Goal: Task Accomplishment & Management: Manage account settings

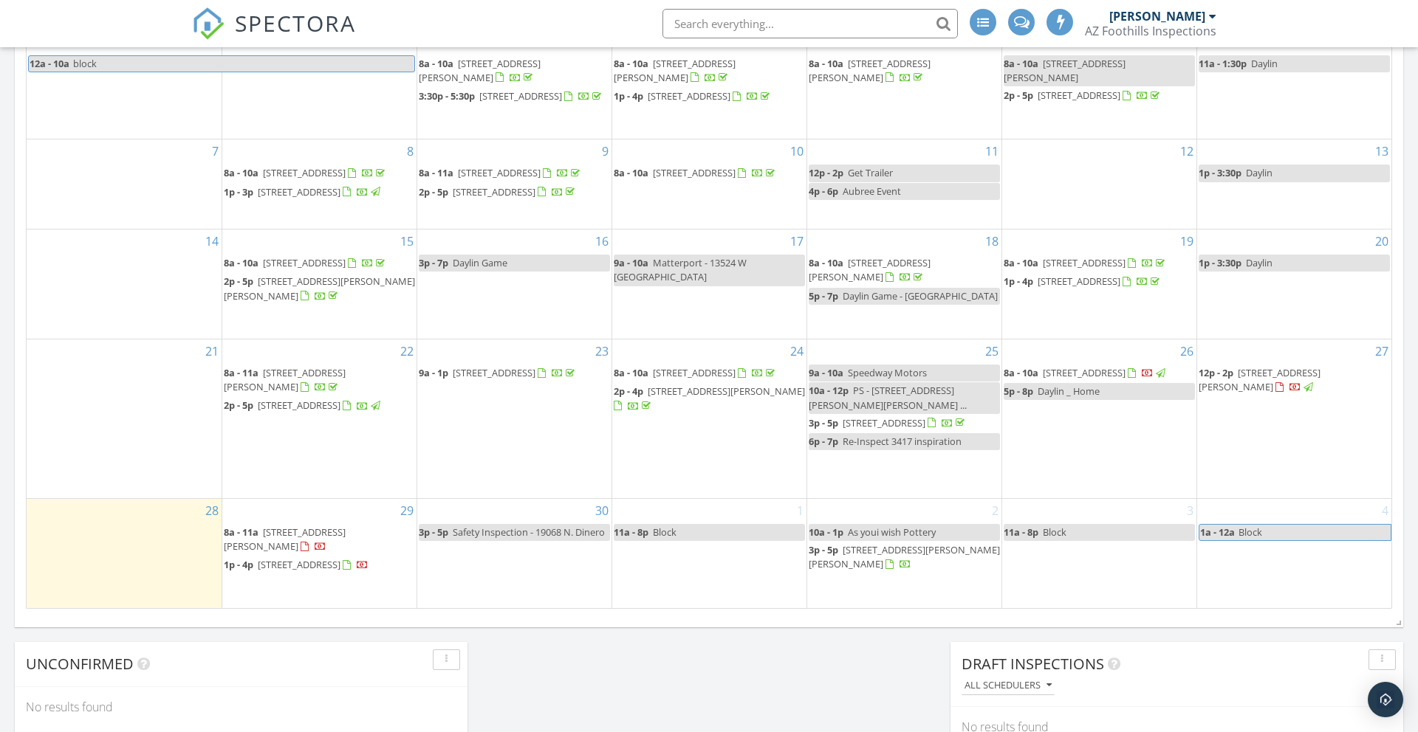
scroll to position [869, 0]
click at [1288, 381] on span "[STREET_ADDRESS][PERSON_NAME]" at bounding box center [1259, 376] width 122 height 27
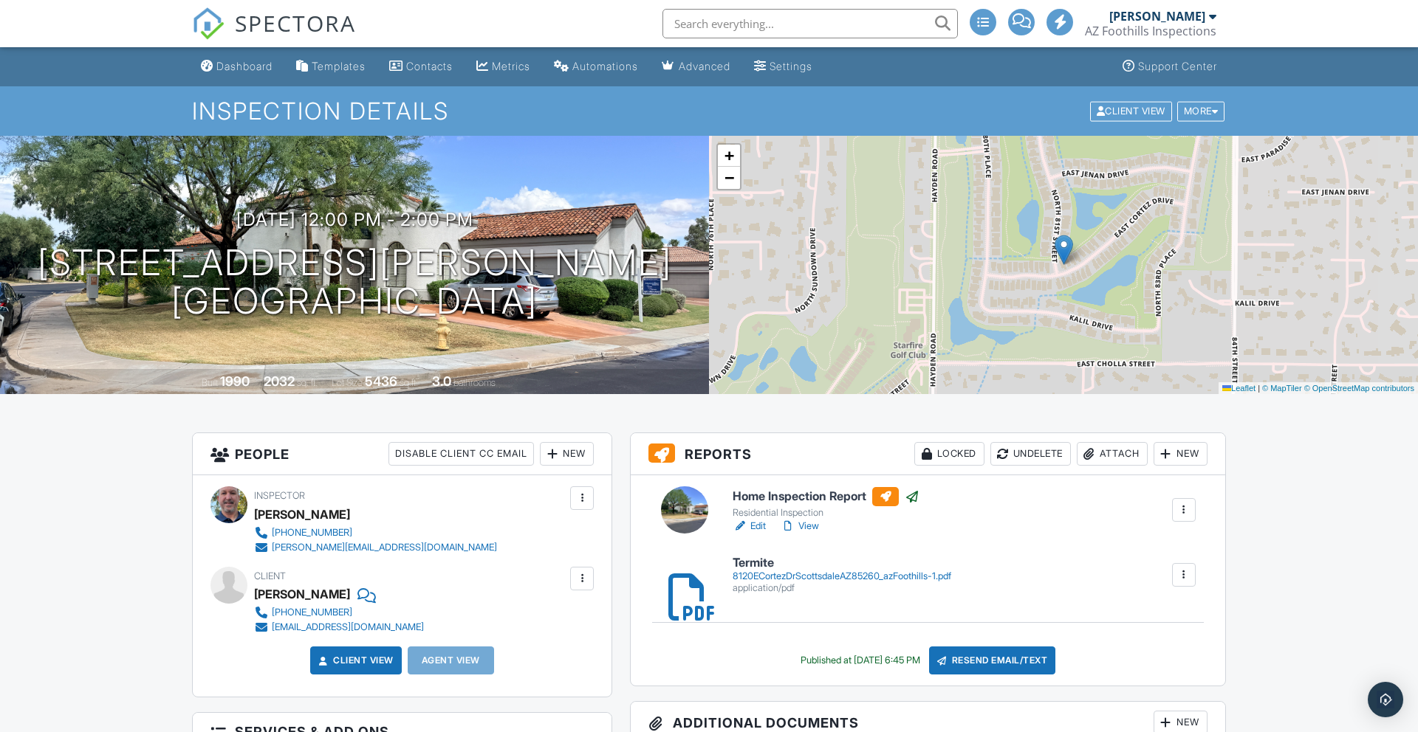
click at [245, 67] on div "Dashboard" at bounding box center [244, 66] width 56 height 13
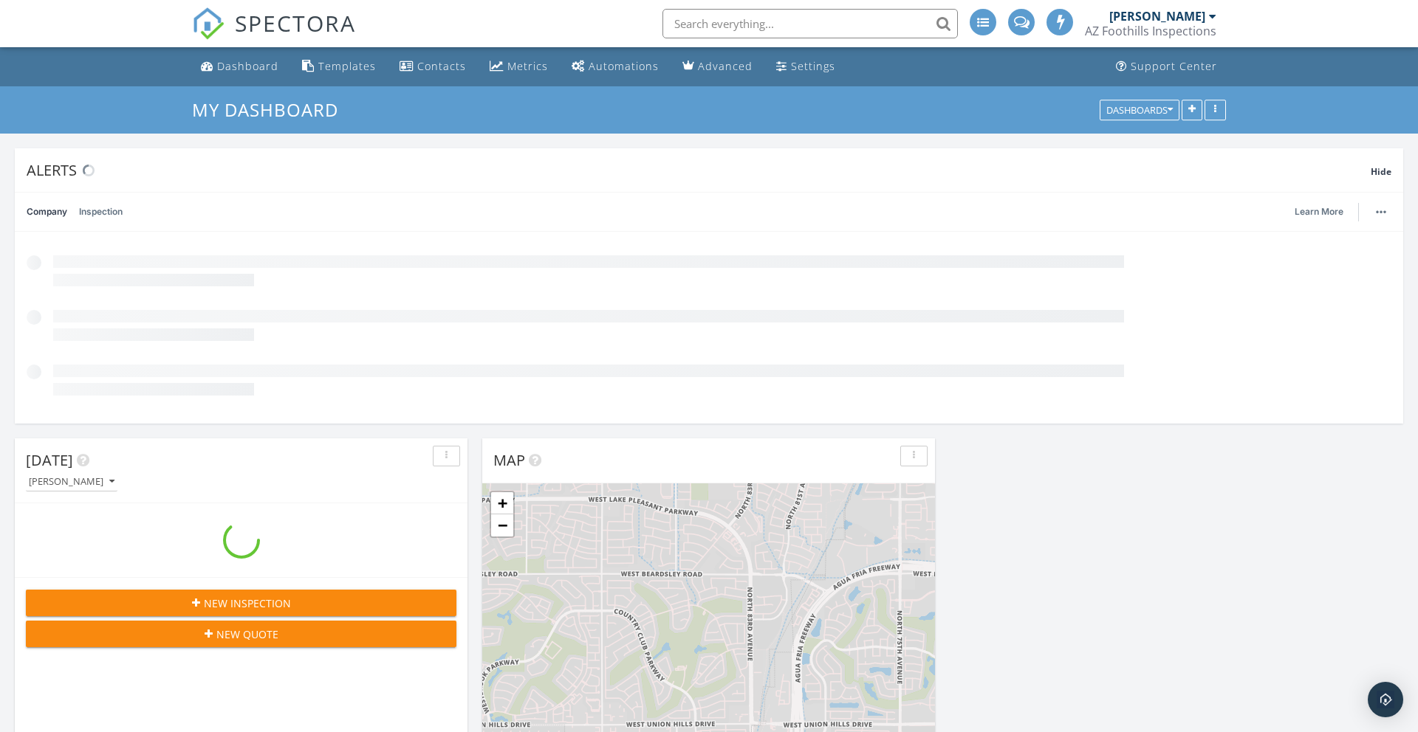
scroll to position [1345, 1418]
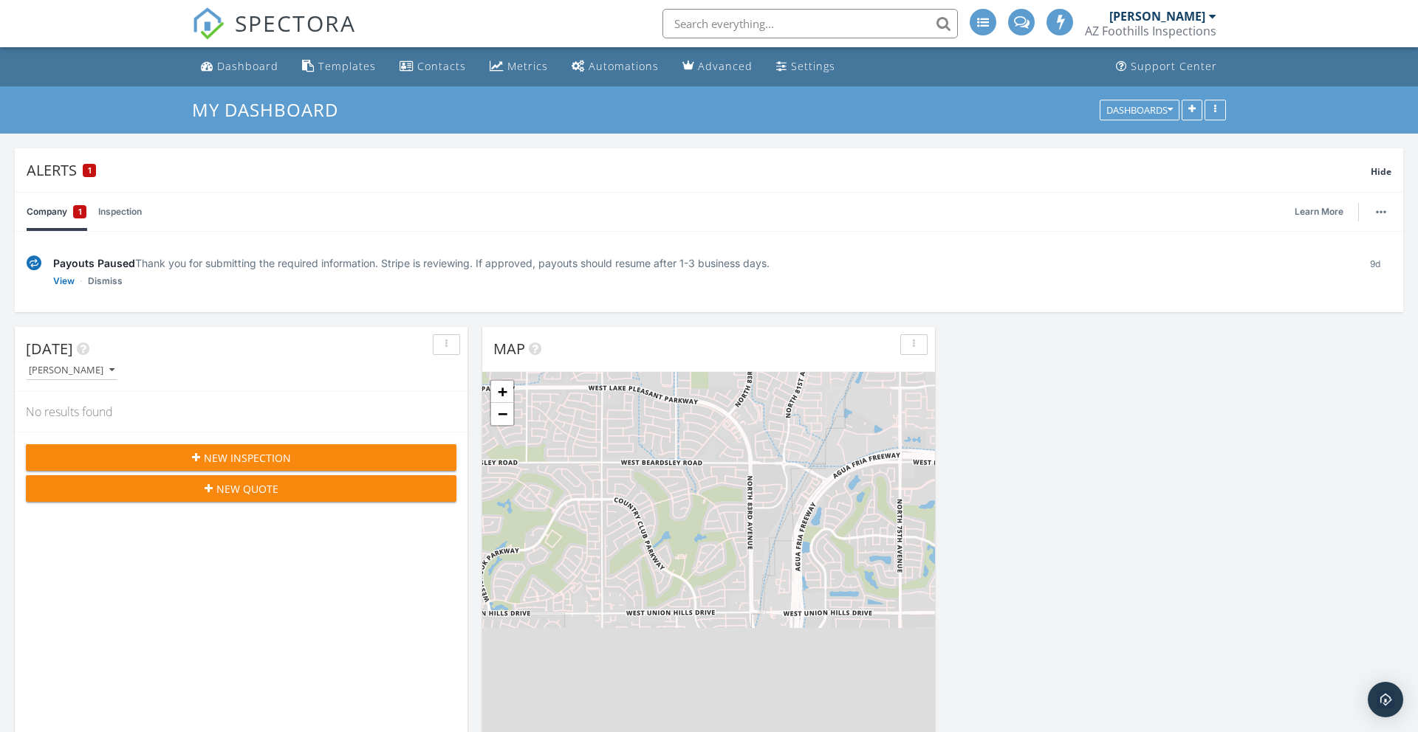
click at [79, 214] on span "1" at bounding box center [80, 212] width 4 height 15
click at [1380, 215] on button "button" at bounding box center [1380, 212] width 21 height 21
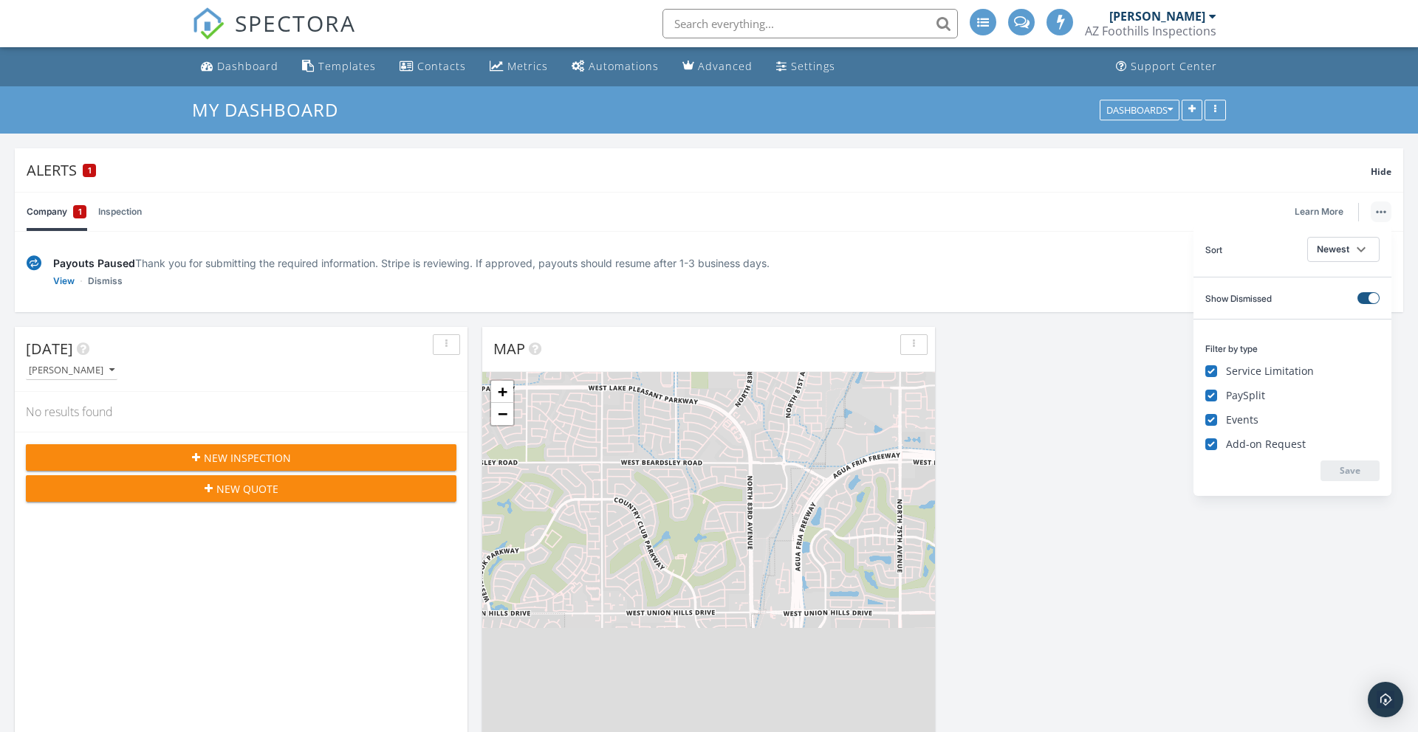
click at [1366, 297] on button at bounding box center [1368, 298] width 22 height 12
click at [100, 286] on link "Dismiss" at bounding box center [105, 281] width 35 height 15
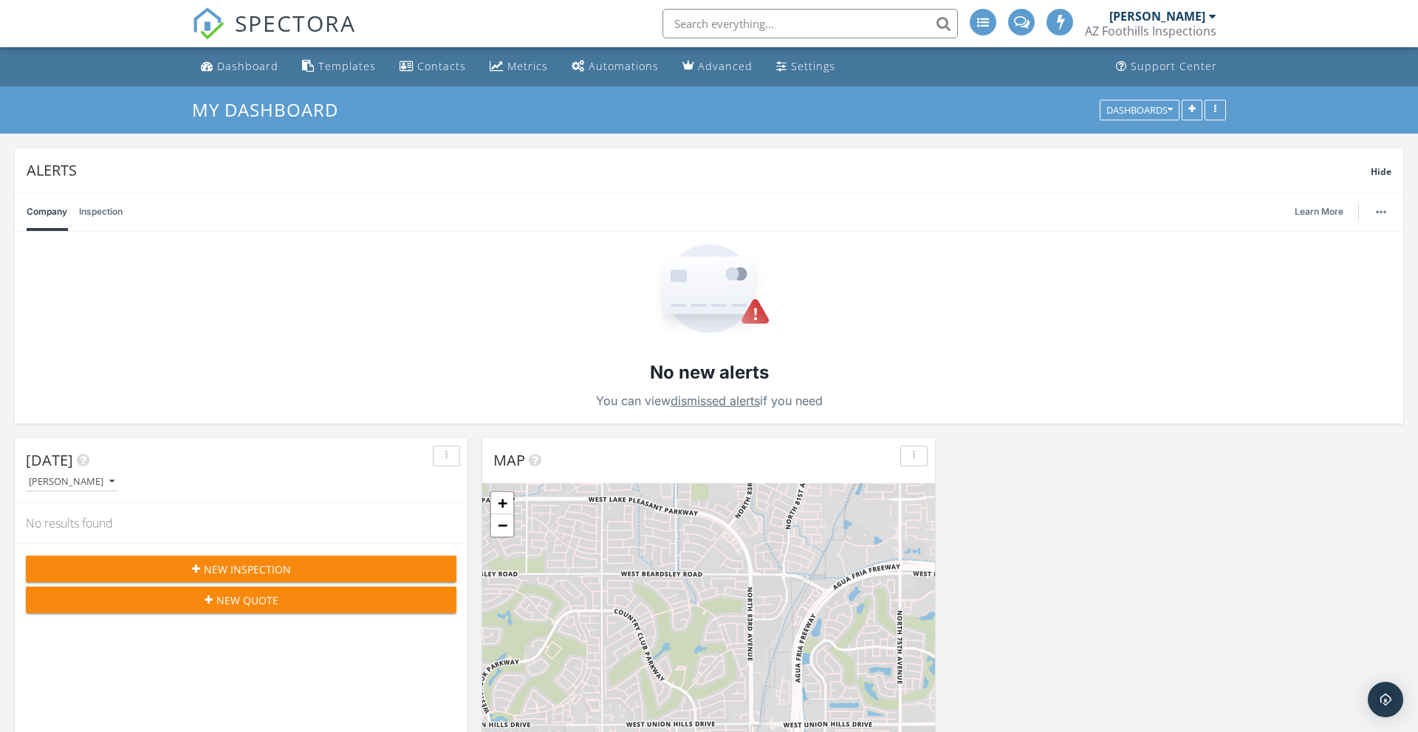
click at [721, 405] on link "dismissed alerts" at bounding box center [714, 401] width 89 height 15
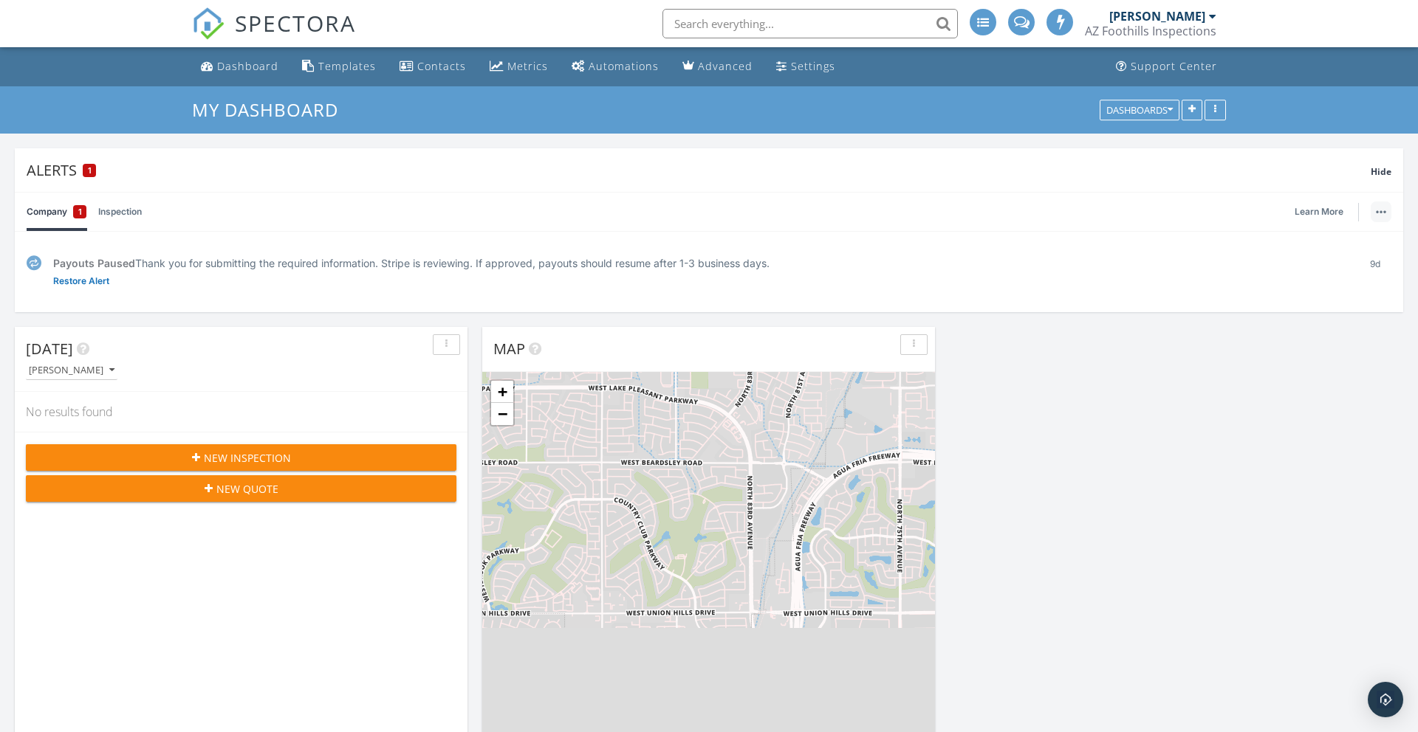
click at [1382, 217] on button "button" at bounding box center [1380, 212] width 21 height 21
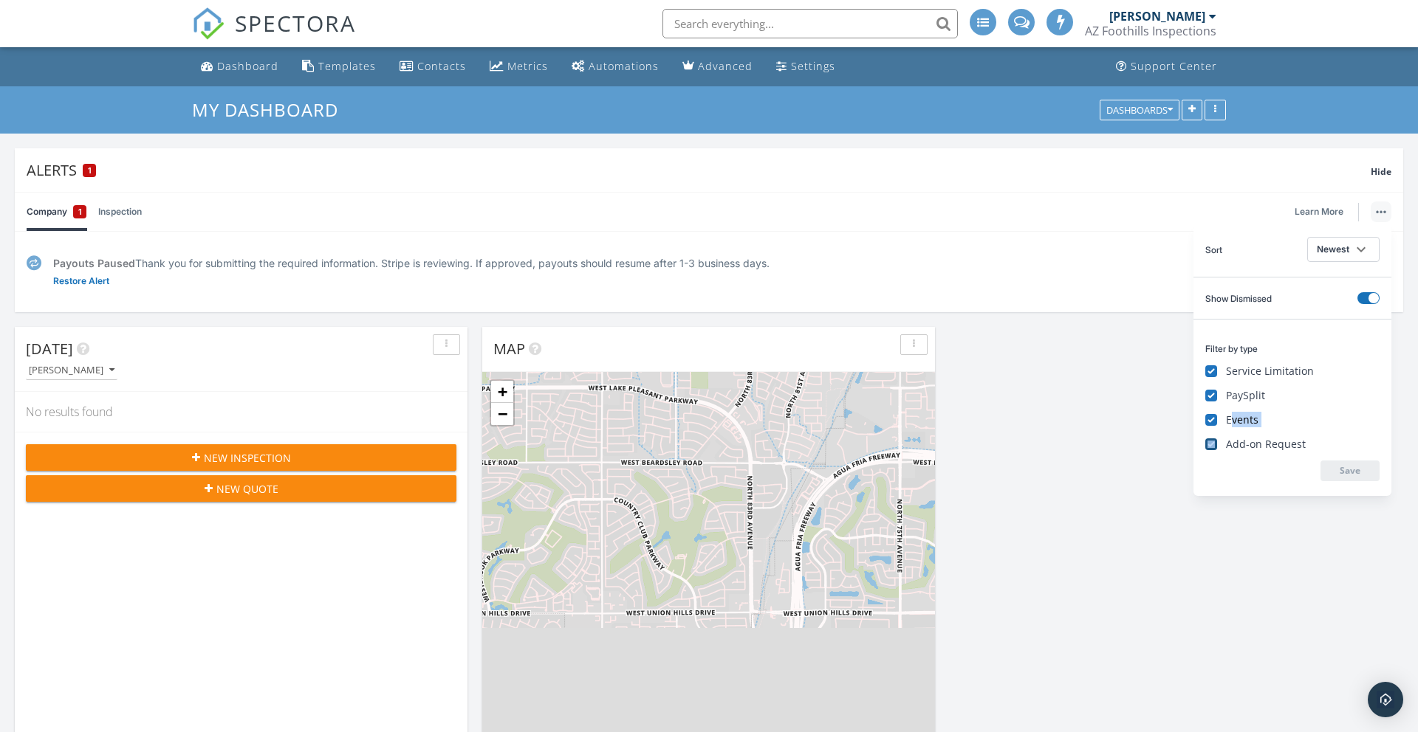
drag, startPoint x: 1230, startPoint y: 434, endPoint x: 1228, endPoint y: 450, distance: 15.7
click at [1228, 449] on div "Filter by type Service Limitation PaySplit Events Add-on Request Save" at bounding box center [1292, 407] width 198 height 177
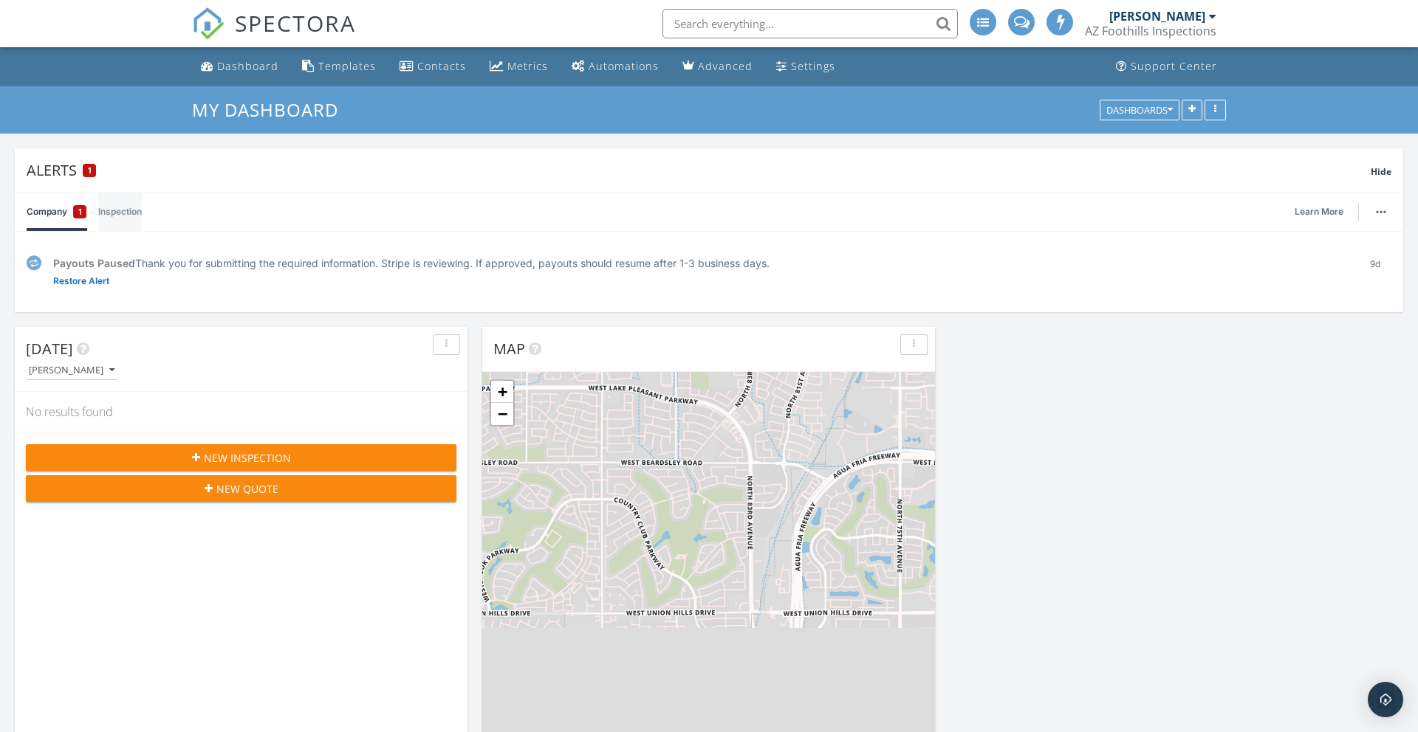
click at [122, 210] on link "Inspection" at bounding box center [120, 212] width 44 height 38
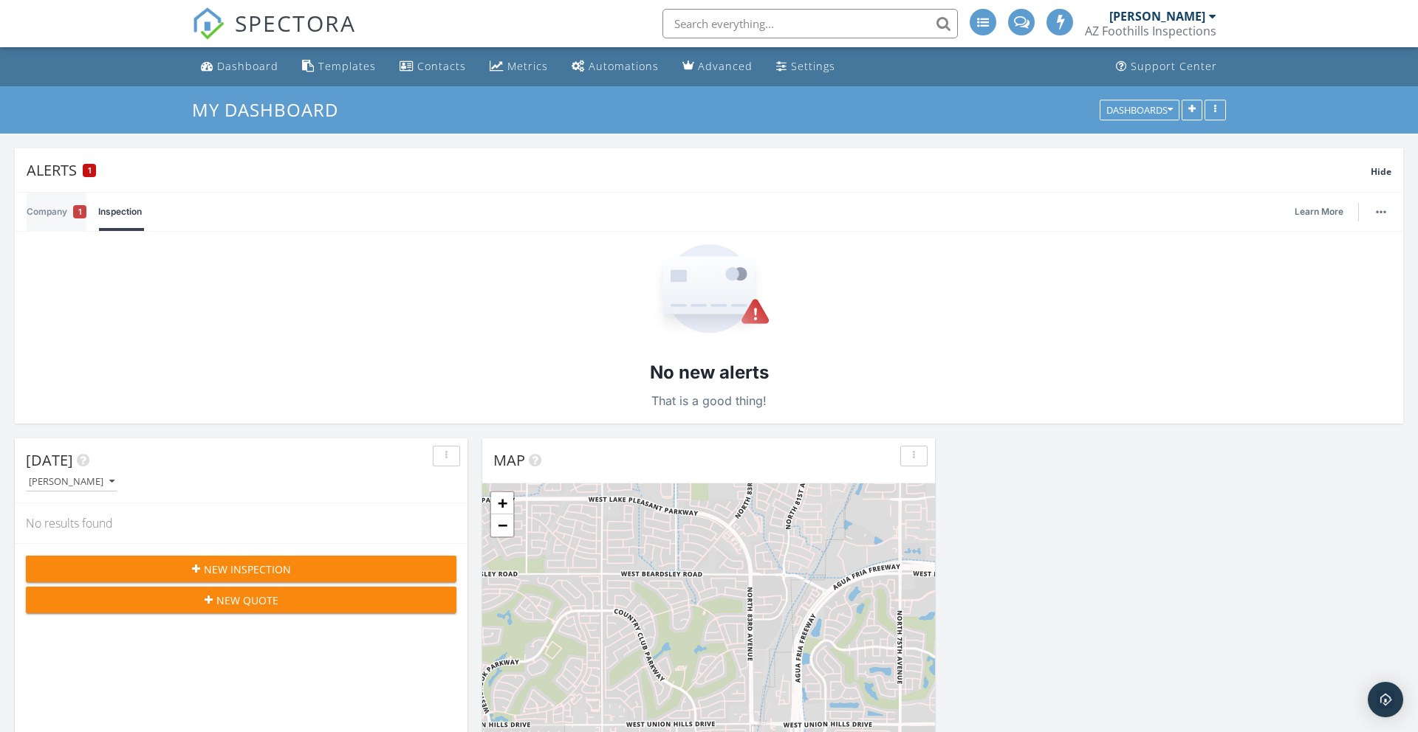
click at [58, 212] on link "Company 1" at bounding box center [57, 212] width 60 height 38
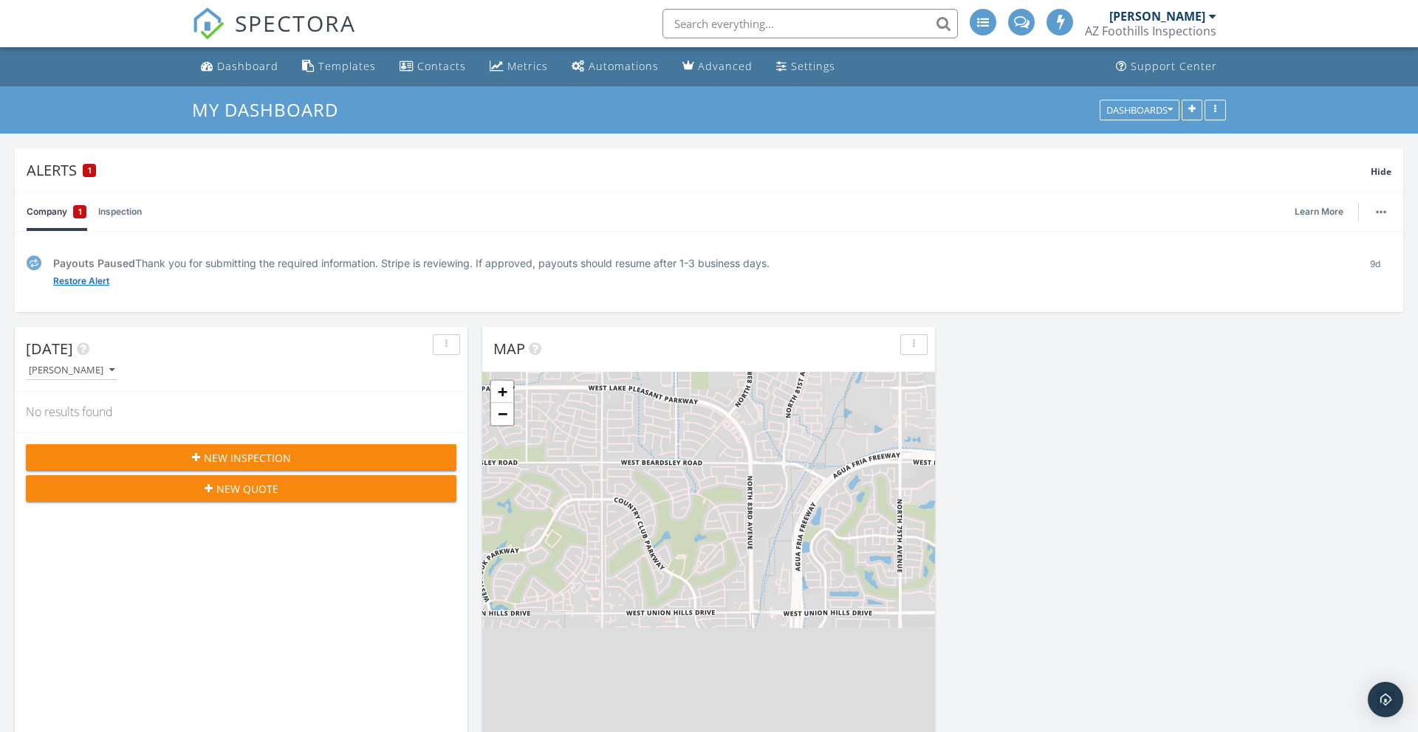
click at [74, 281] on link "Restore Alert" at bounding box center [81, 281] width 56 height 15
click at [111, 281] on link "Dismiss" at bounding box center [105, 281] width 35 height 15
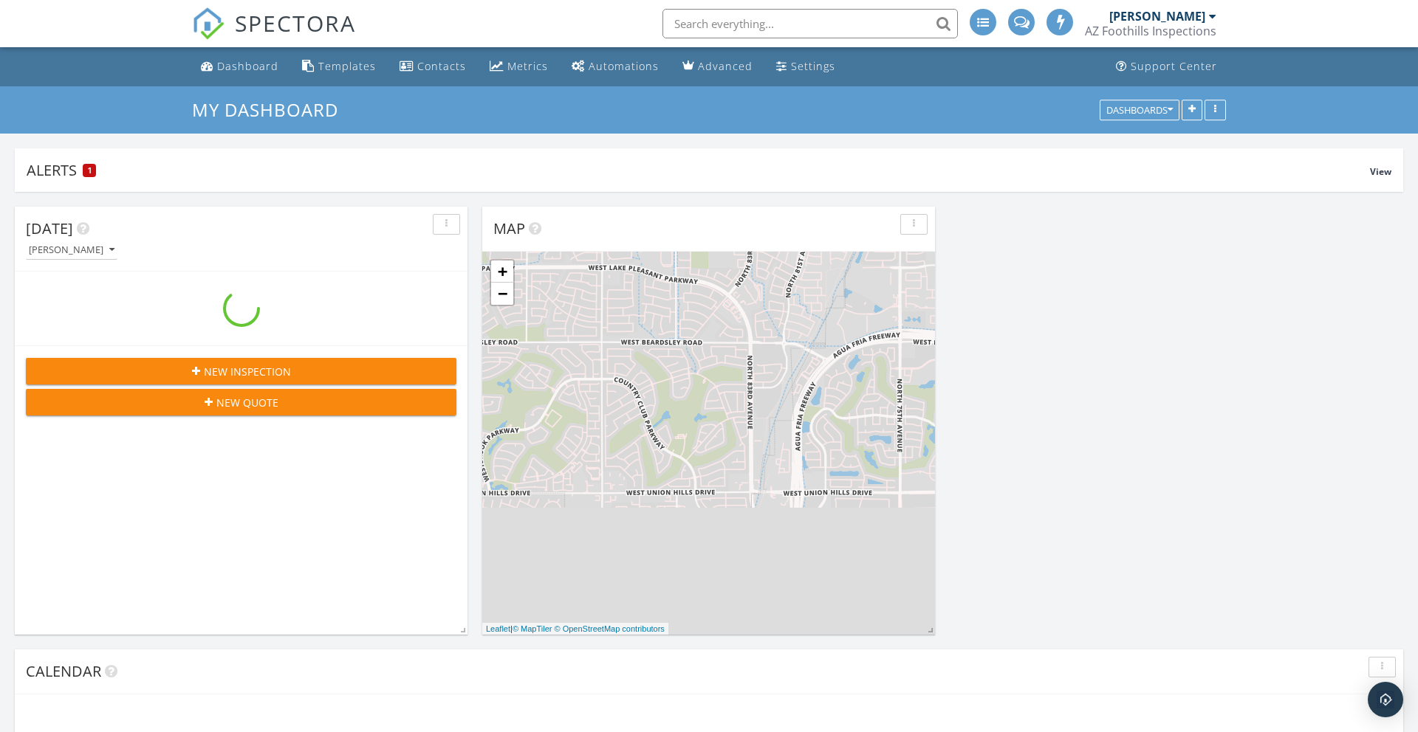
scroll to position [1345, 1418]
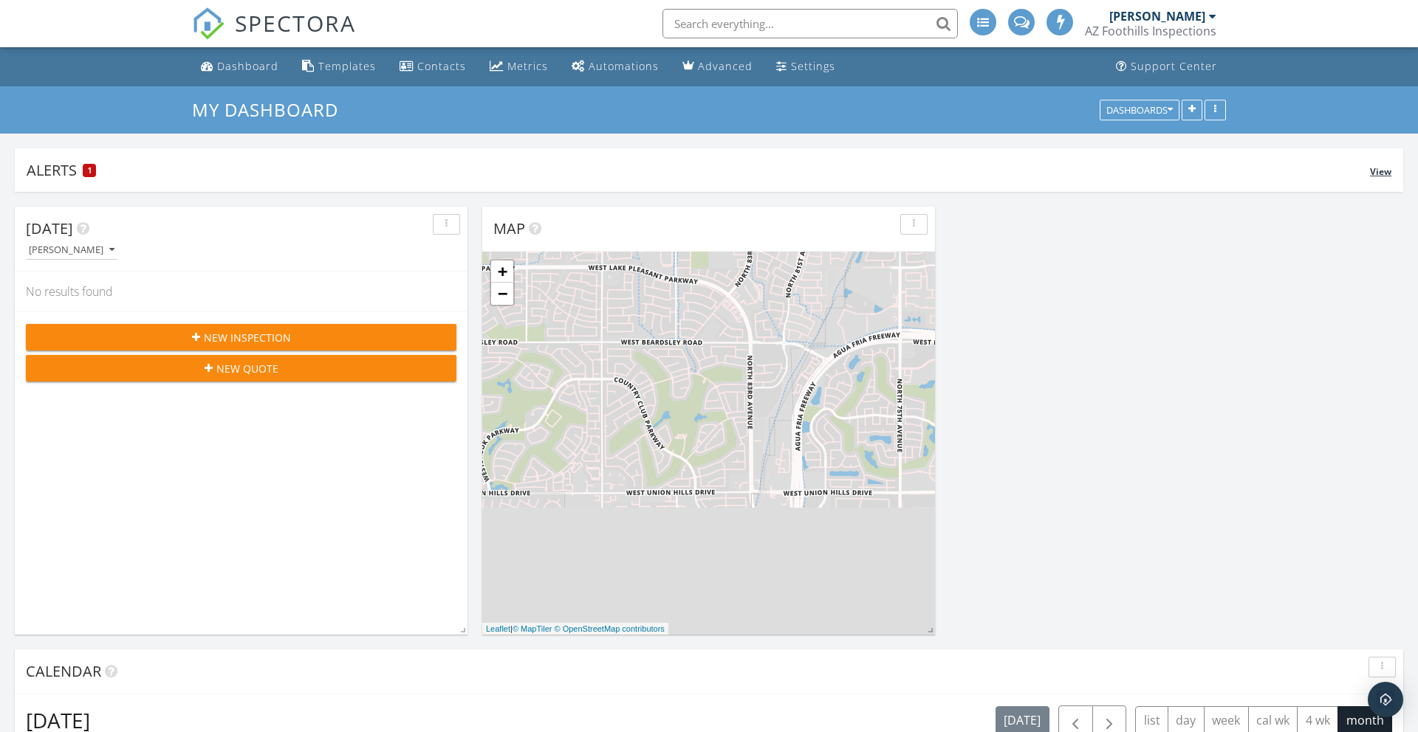
click at [93, 168] on div "1" at bounding box center [89, 170] width 13 height 13
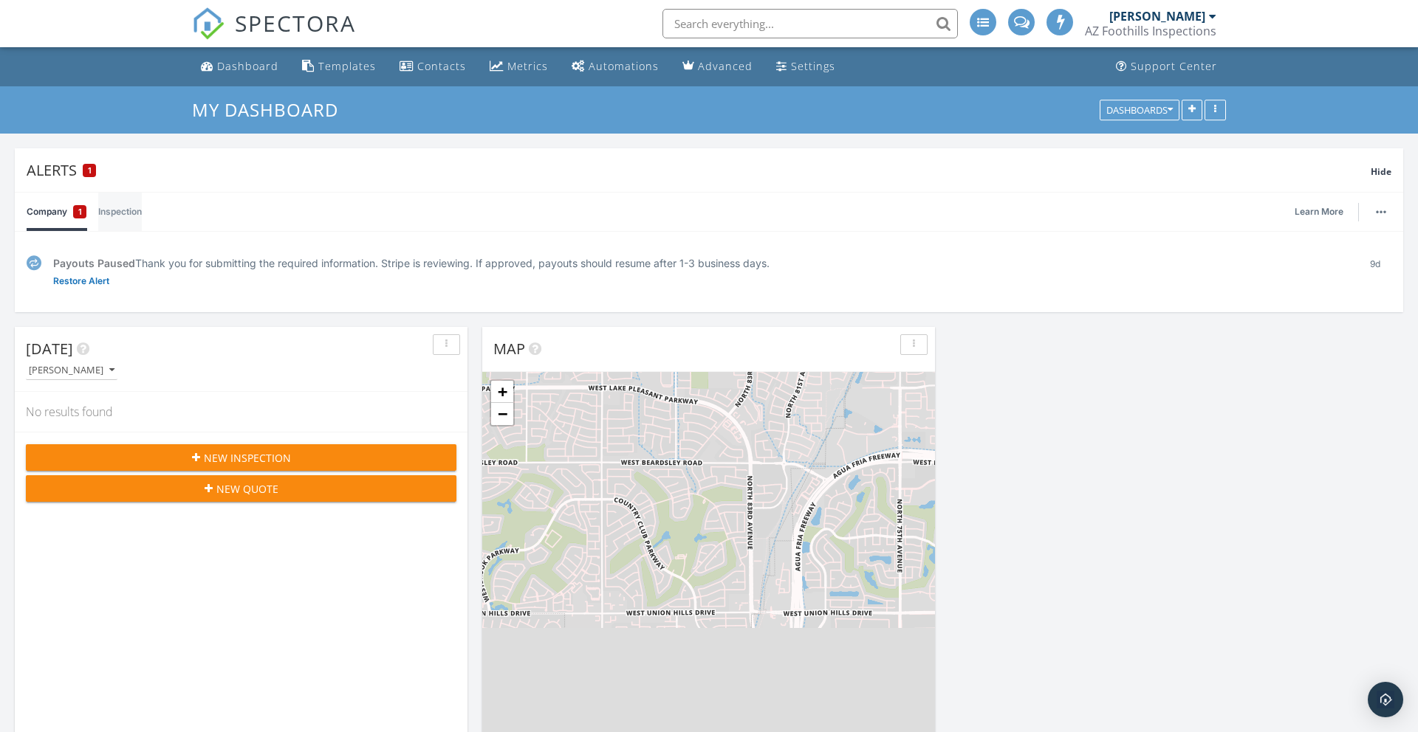
click at [108, 213] on link "Inspection" at bounding box center [120, 212] width 44 height 38
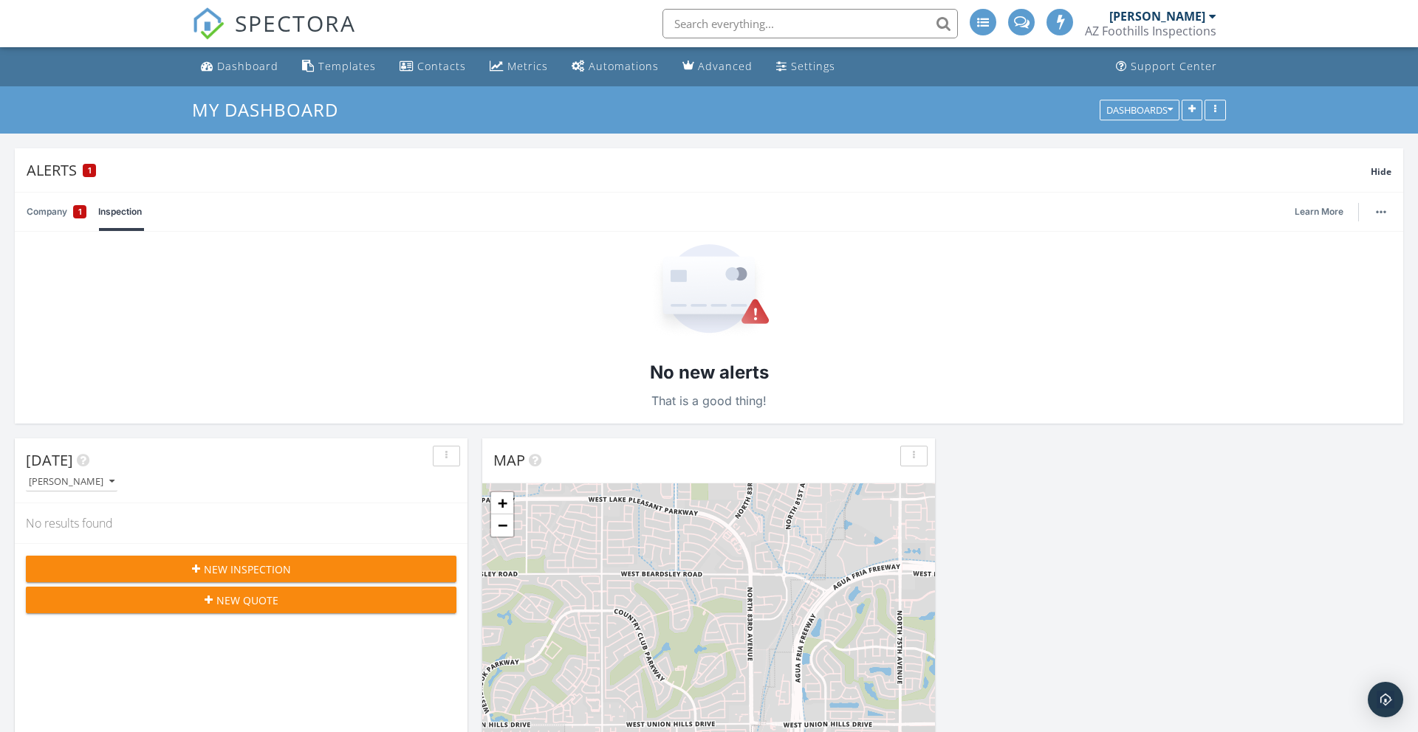
click at [88, 210] on div "Company 1 Inspection Learn More" at bounding box center [709, 212] width 1364 height 38
click at [52, 210] on link "Company 1" at bounding box center [57, 212] width 60 height 38
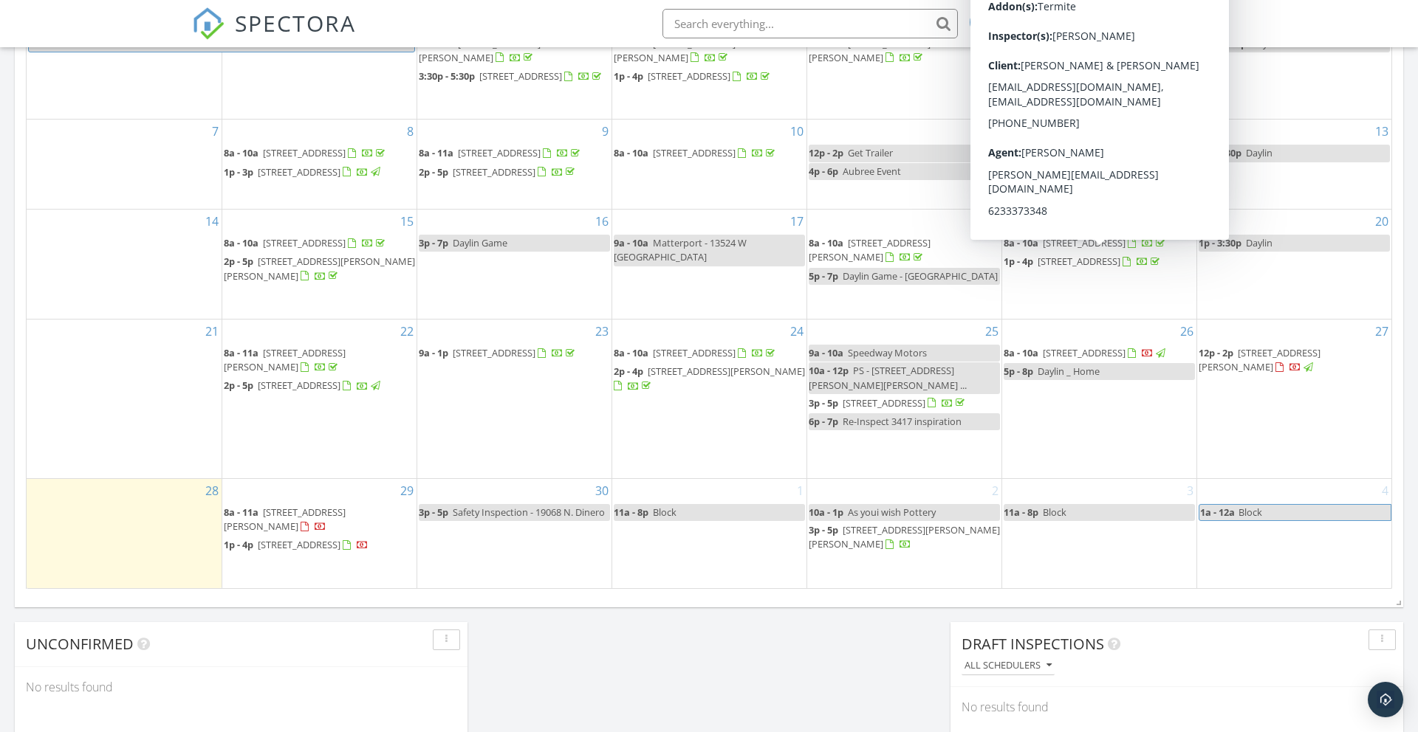
scroll to position [976, 0]
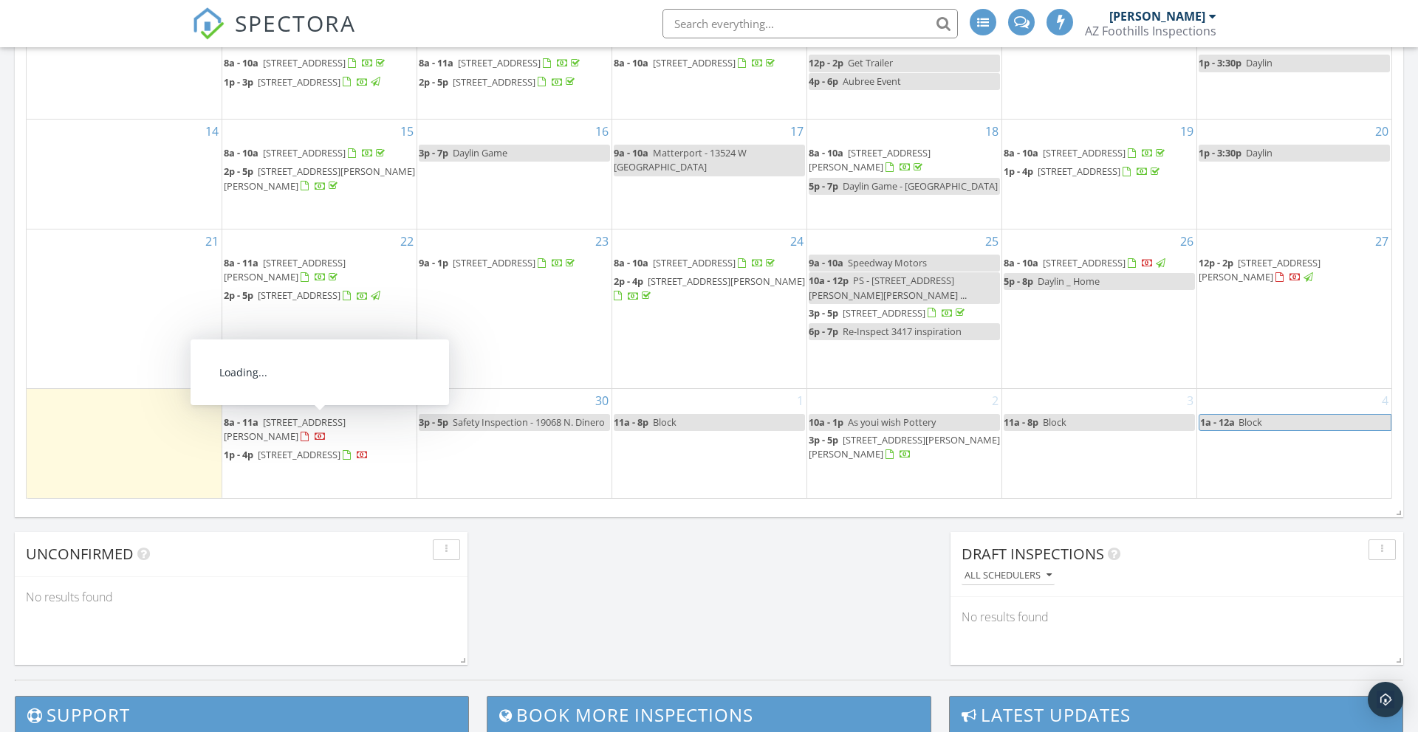
click at [482, 464] on div "30 3p - 5p Safety Inspection - 19068 N. Dinero" at bounding box center [514, 443] width 194 height 109
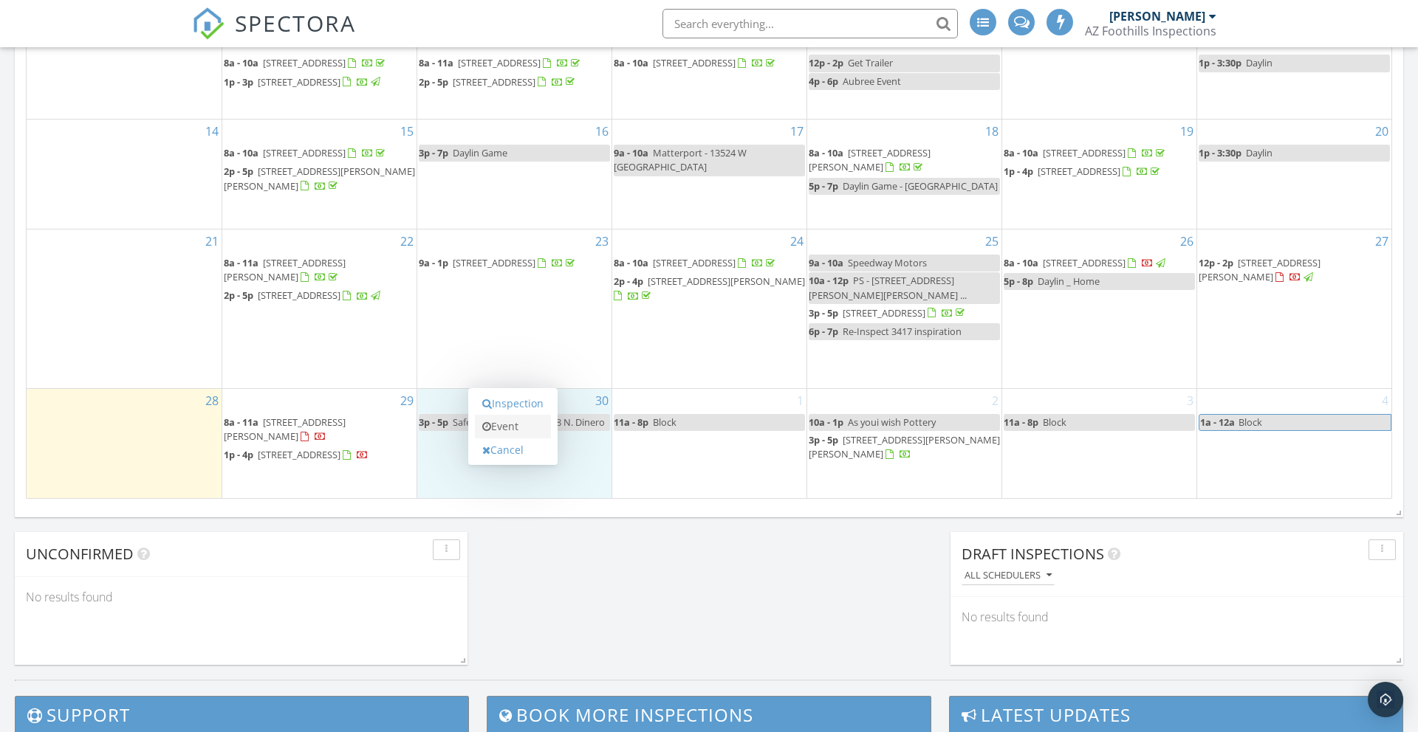
click at [506, 431] on link "Event" at bounding box center [513, 427] width 76 height 24
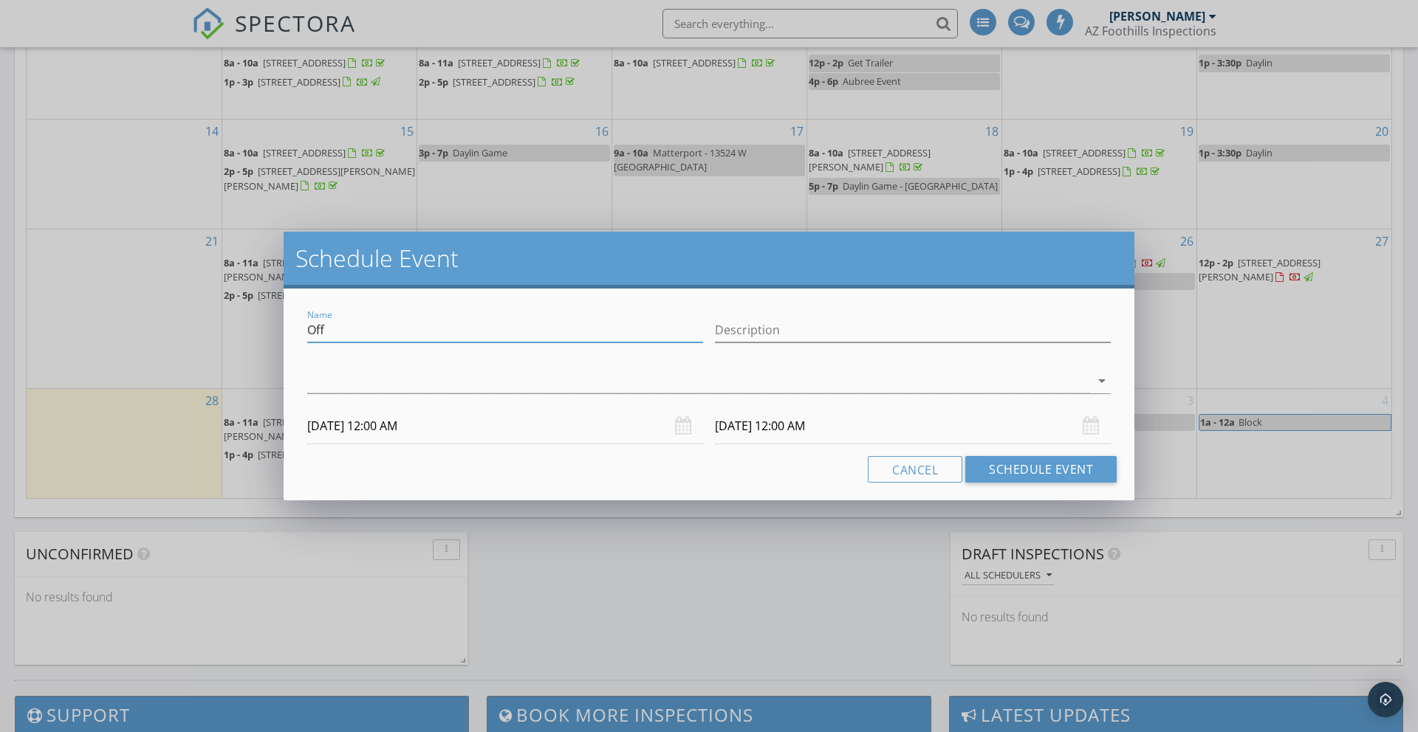
drag, startPoint x: 396, startPoint y: 329, endPoint x: 277, endPoint y: 334, distance: 119.0
click at [277, 334] on div "Schedule Event Name Off Description arrow_drop_down 09/30/2025 12:00 AM 10/01/2…" at bounding box center [709, 366] width 1418 height 732
click at [408, 380] on div at bounding box center [698, 381] width 783 height 24
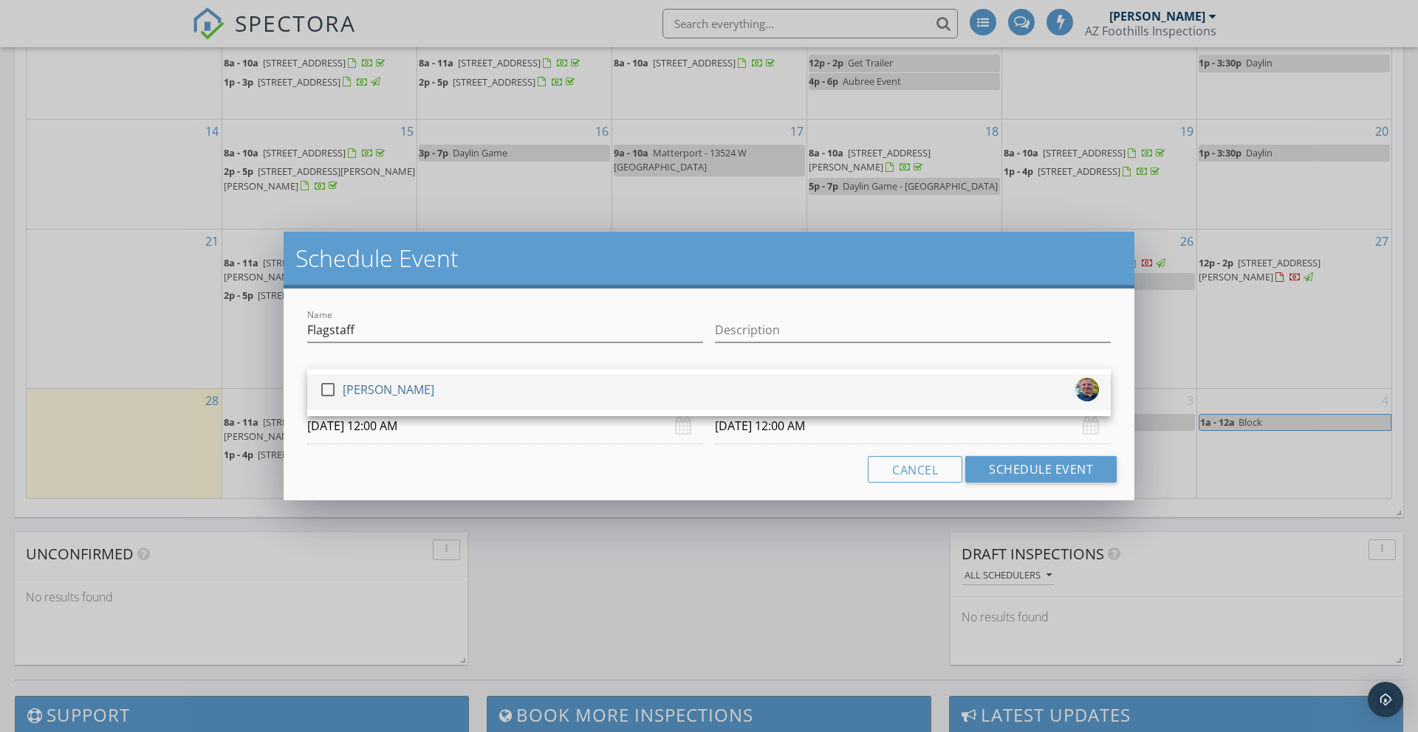
click at [327, 392] on div at bounding box center [327, 389] width 25 height 25
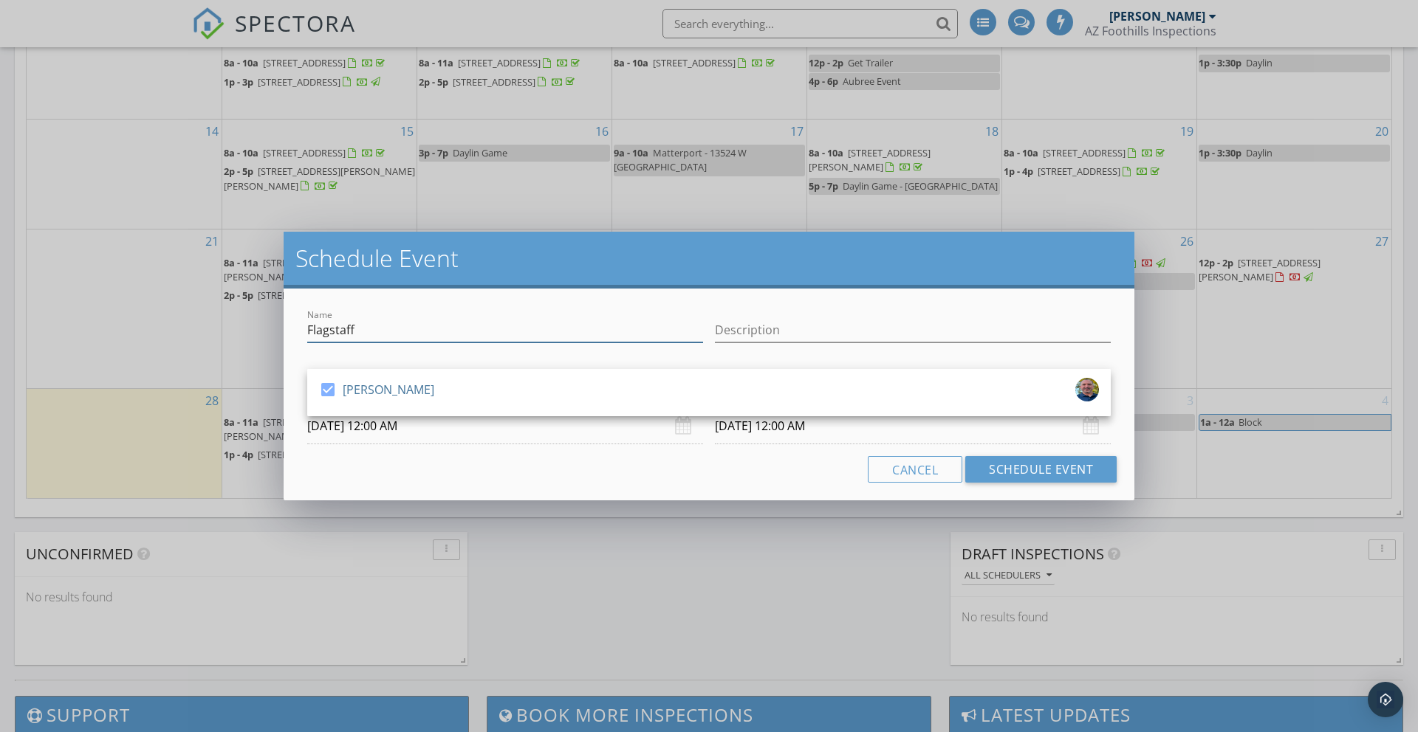
click at [411, 322] on input "Flagstaff" at bounding box center [505, 330] width 396 height 24
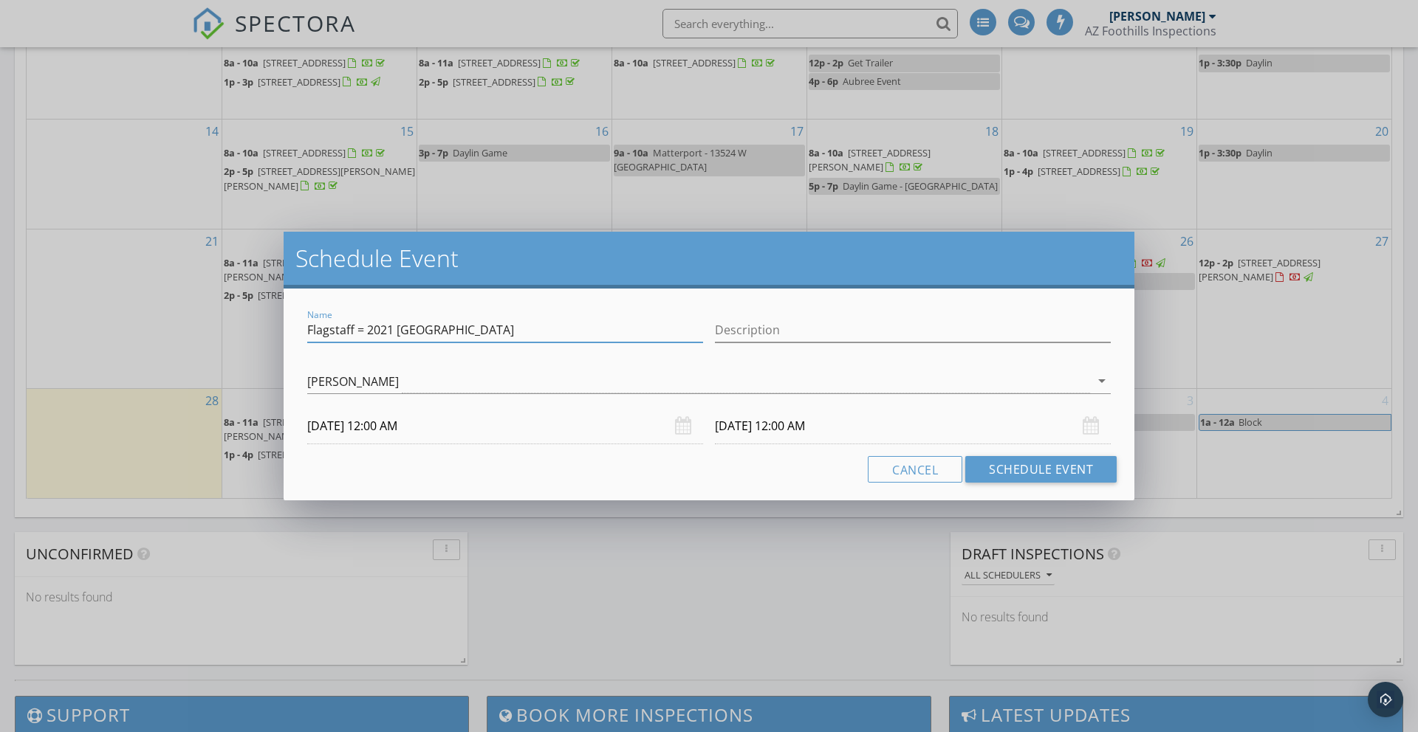
type input "Flagstaff = 2021 N 3rd St Flagstaff"
click at [431, 445] on div "Name Flagstaff = 2021 N 3rd St Flagstaff Description check_box Jeffrey Greene J…" at bounding box center [709, 395] width 851 height 212
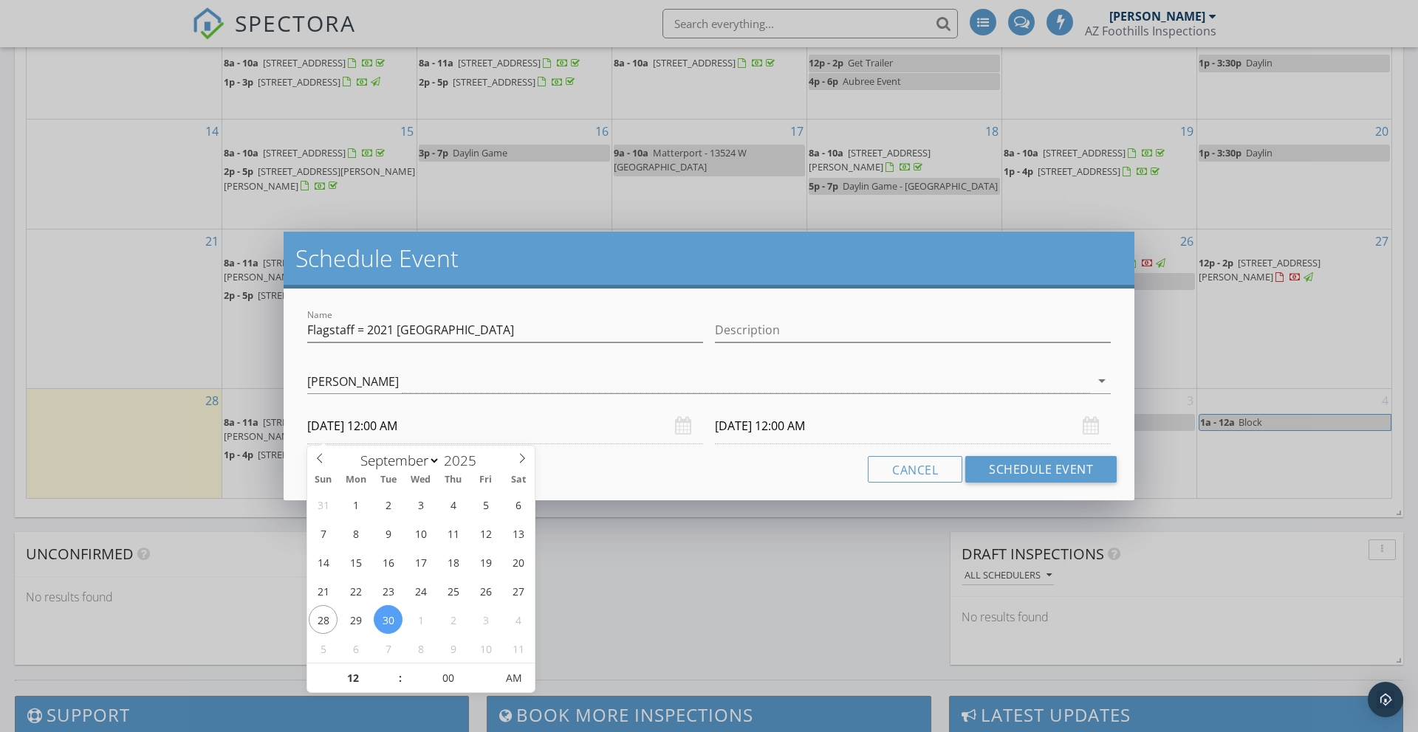
click at [453, 434] on input "09/30/2025 12:00 AM" at bounding box center [505, 426] width 396 height 36
click at [401, 688] on span ":" at bounding box center [400, 679] width 4 height 30
type input "11"
type input "09/30/2025 11:00 PM"
click at [391, 684] on span at bounding box center [393, 686] width 10 height 15
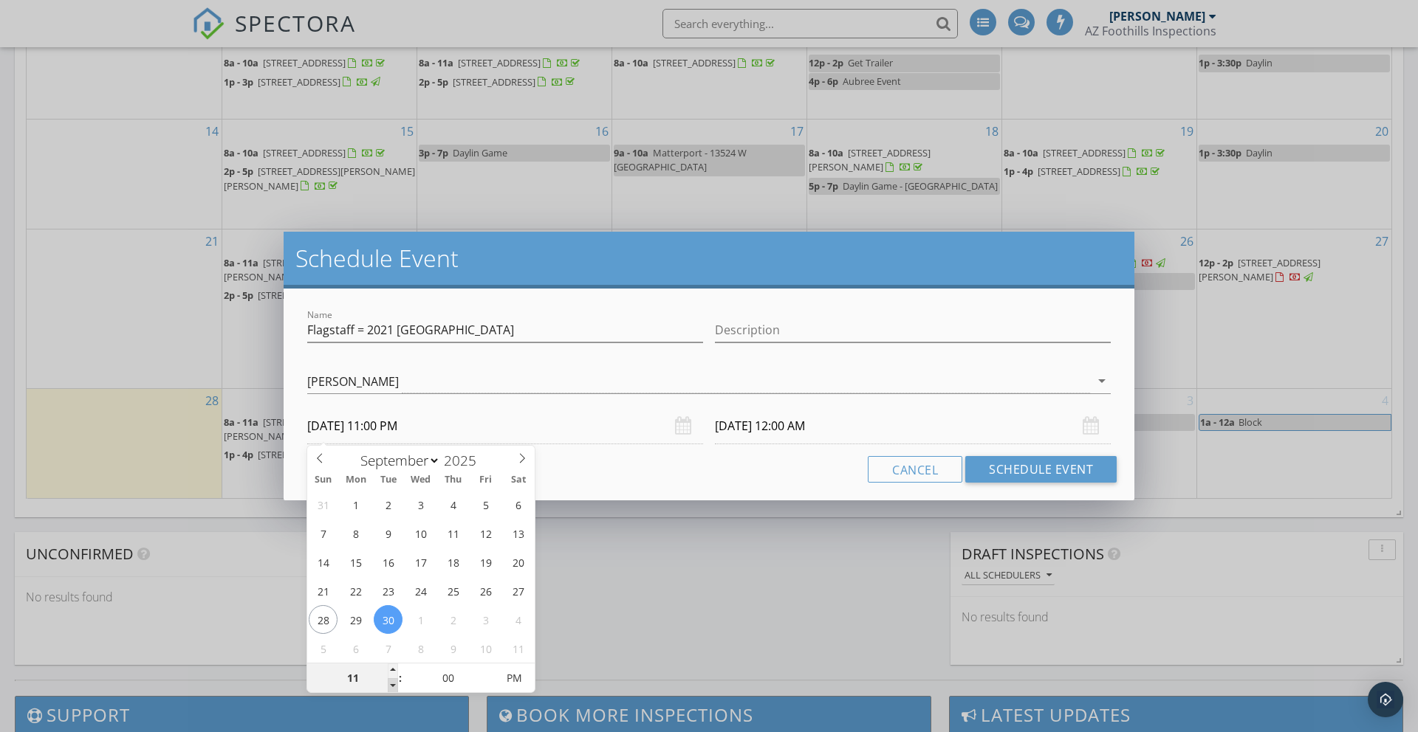
type input "10"
type input "09/30/2025 10:00 PM"
click at [391, 684] on span at bounding box center [393, 686] width 10 height 15
type input "09"
type input "09/30/2025 9:00 PM"
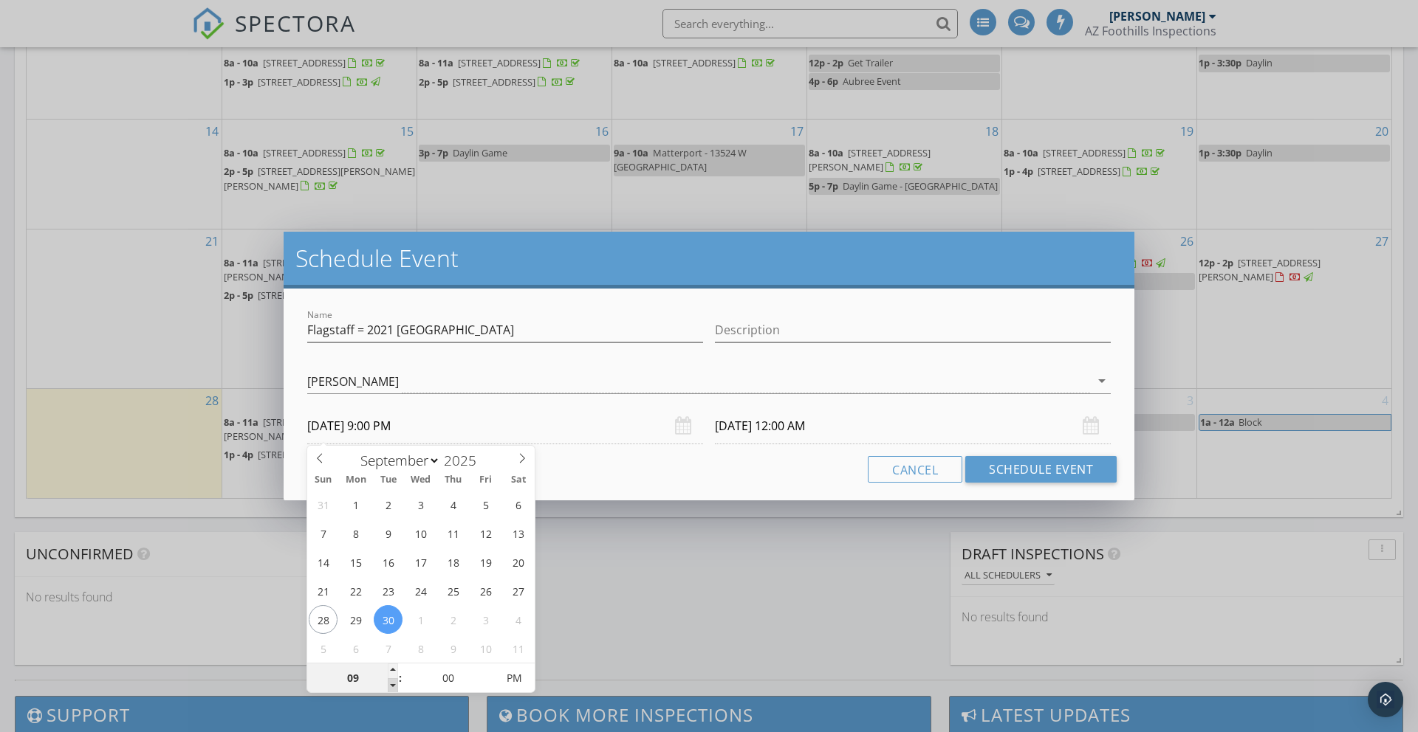
click at [391, 684] on span at bounding box center [393, 686] width 10 height 15
type input "08"
type input "09/30/2025 8:00 PM"
click at [391, 684] on span at bounding box center [393, 686] width 10 height 15
type input "08"
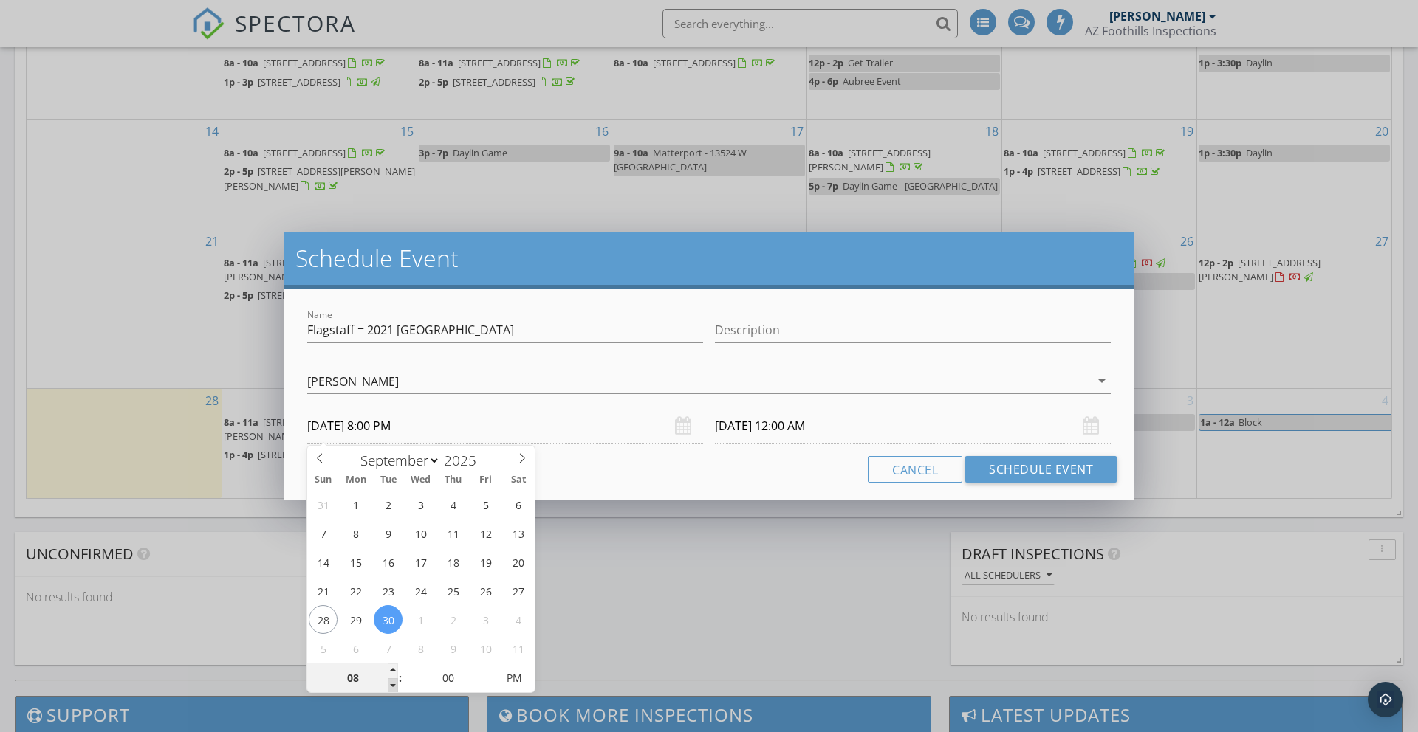
type input "10/01/2025 8:00 PM"
type input "09/30/2025 8:00 AM"
type input "10/01/2025 8:00 AM"
click at [508, 676] on span "AM" at bounding box center [513, 679] width 41 height 30
click at [758, 432] on input "10/01/2025 8:00 AM" at bounding box center [913, 426] width 396 height 36
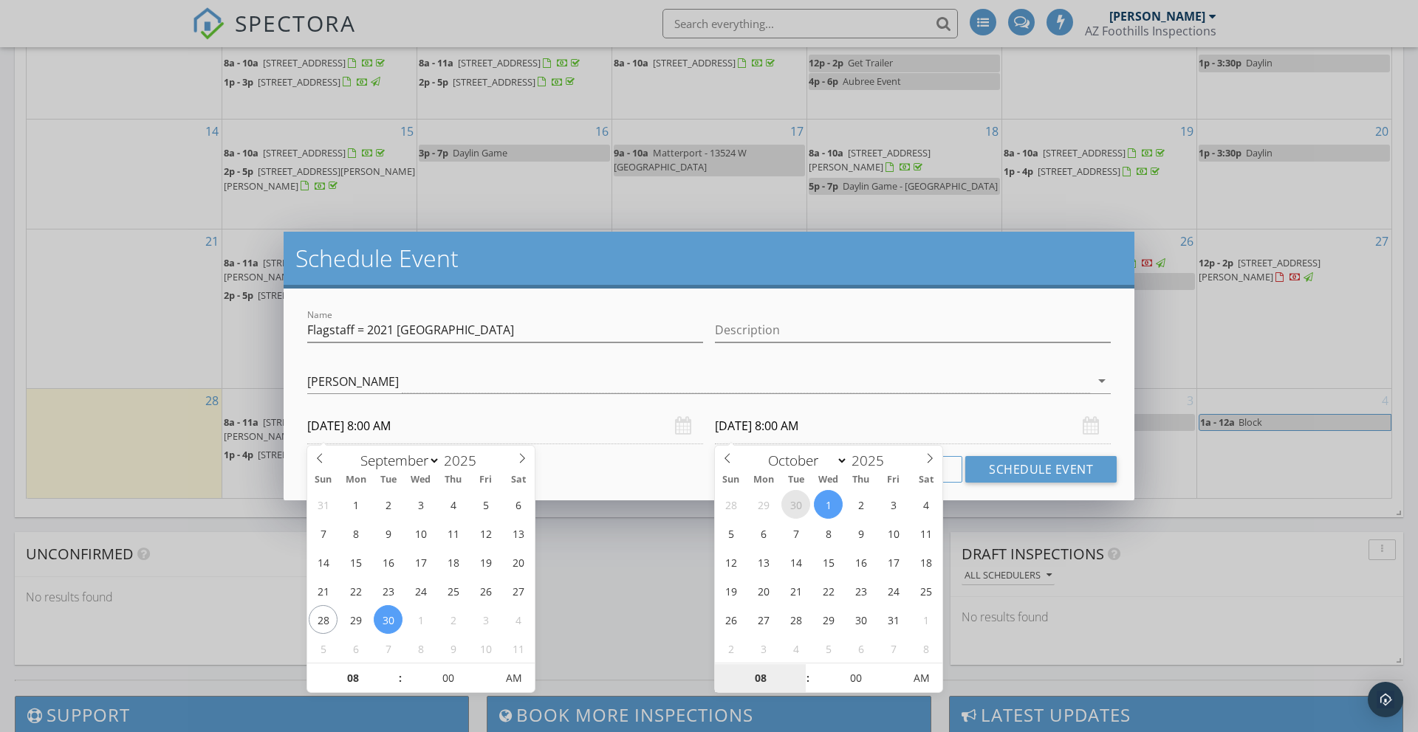
select select "8"
type input "09/30/2025 8:00 AM"
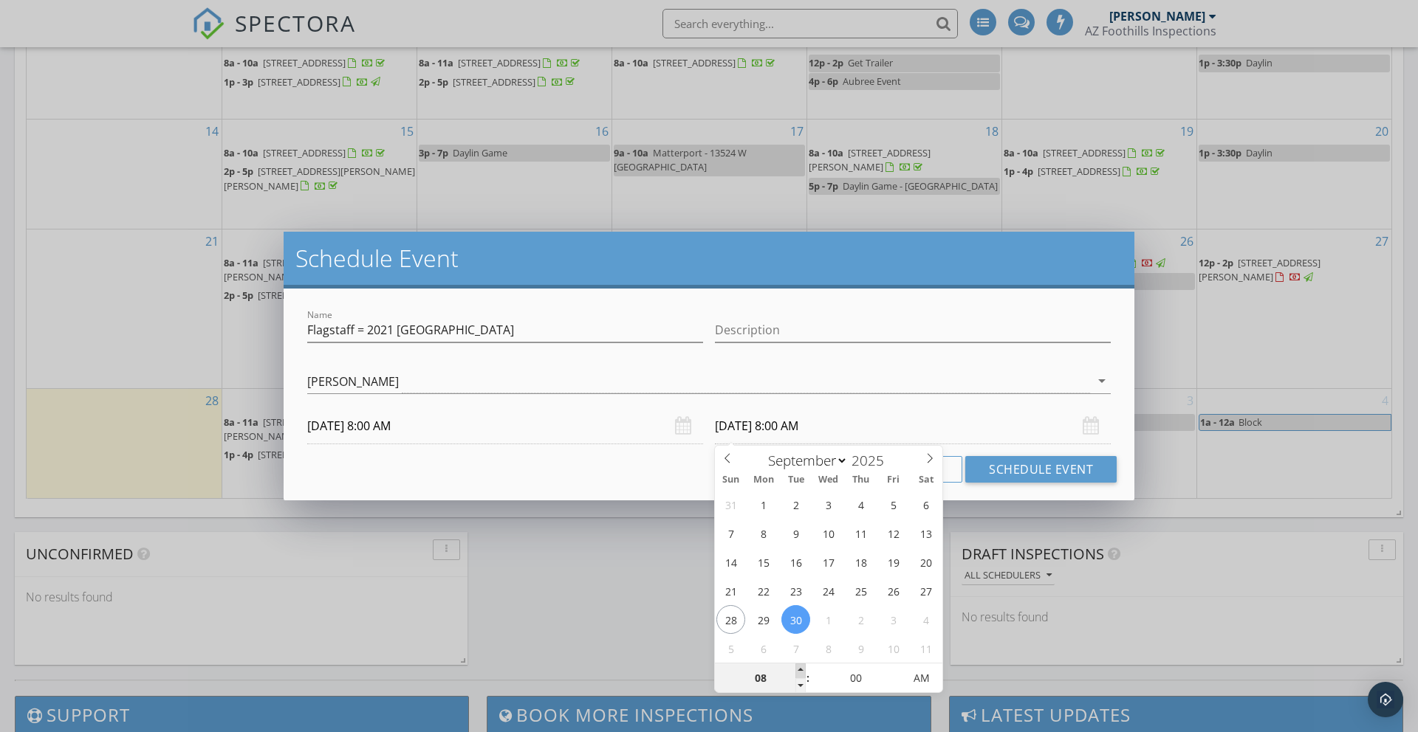
type input "09"
type input "09/30/2025 9:00 AM"
click at [800, 666] on span at bounding box center [800, 671] width 10 height 15
type input "10"
type input "09/30/2025 10:00 AM"
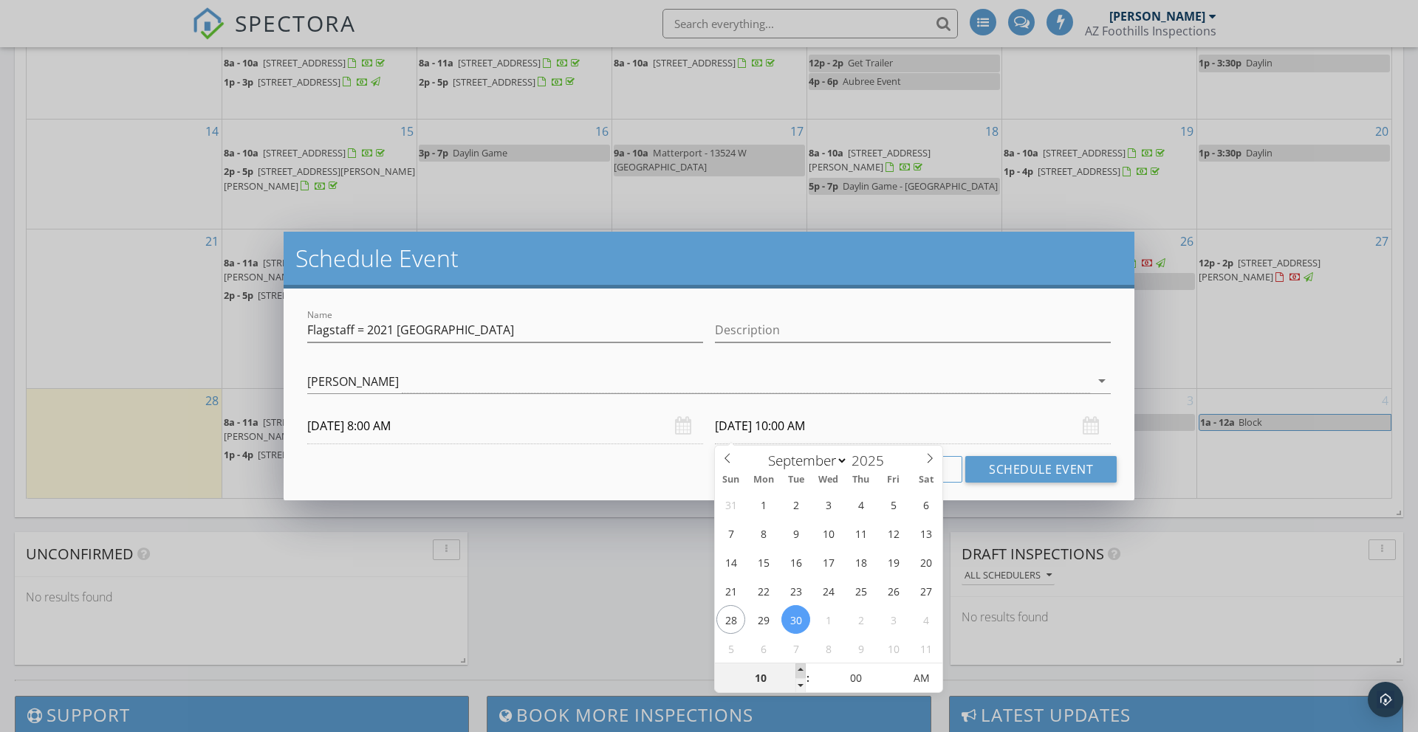
click at [800, 666] on span at bounding box center [800, 671] width 10 height 15
type input "11"
type input "09/30/2025 11:00 AM"
click at [802, 667] on span at bounding box center [800, 671] width 10 height 15
click at [1099, 596] on div "Schedule Event Name Flagstaff = 2021 N 3rd St Flagstaff Description check_box J…" at bounding box center [709, 366] width 1418 height 732
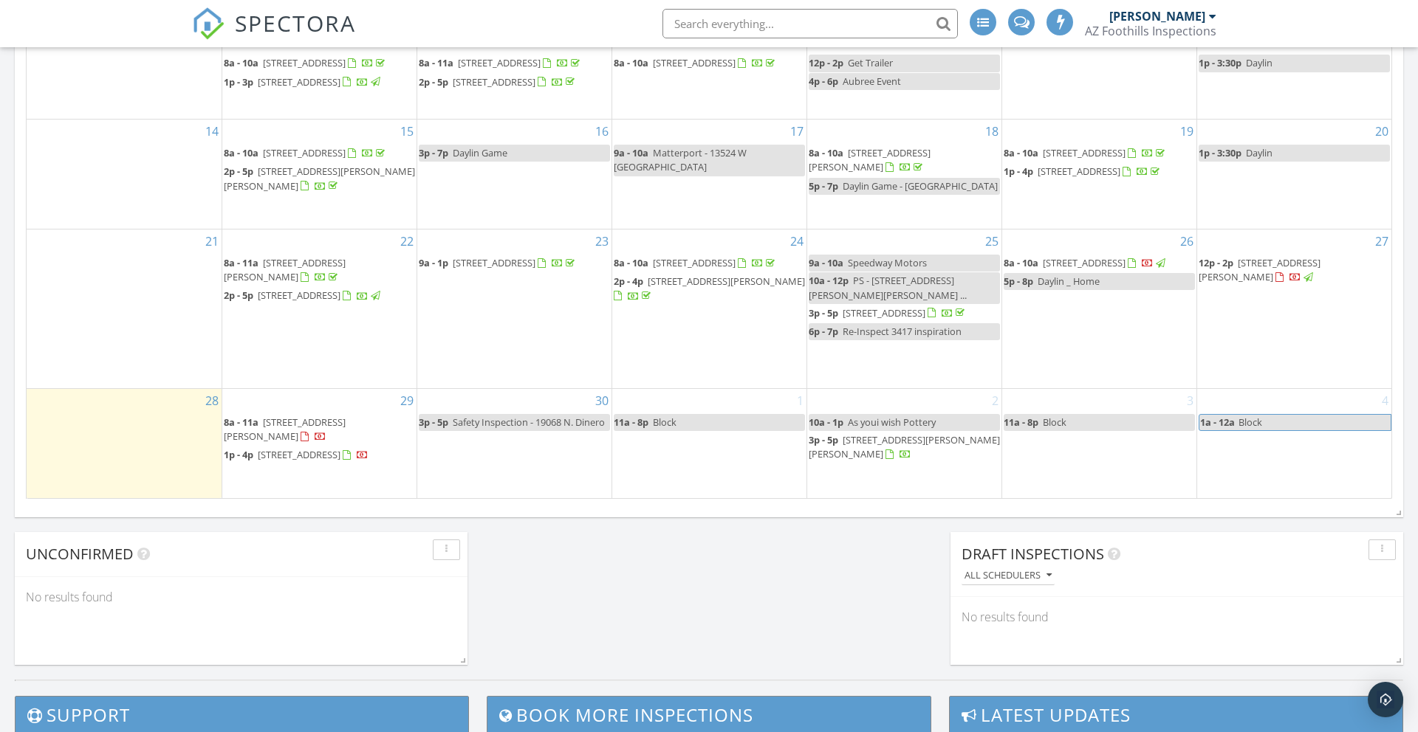
click at [513, 462] on div "30 3p - 5p Safety Inspection - 19068 N. Dinero" at bounding box center [514, 443] width 194 height 109
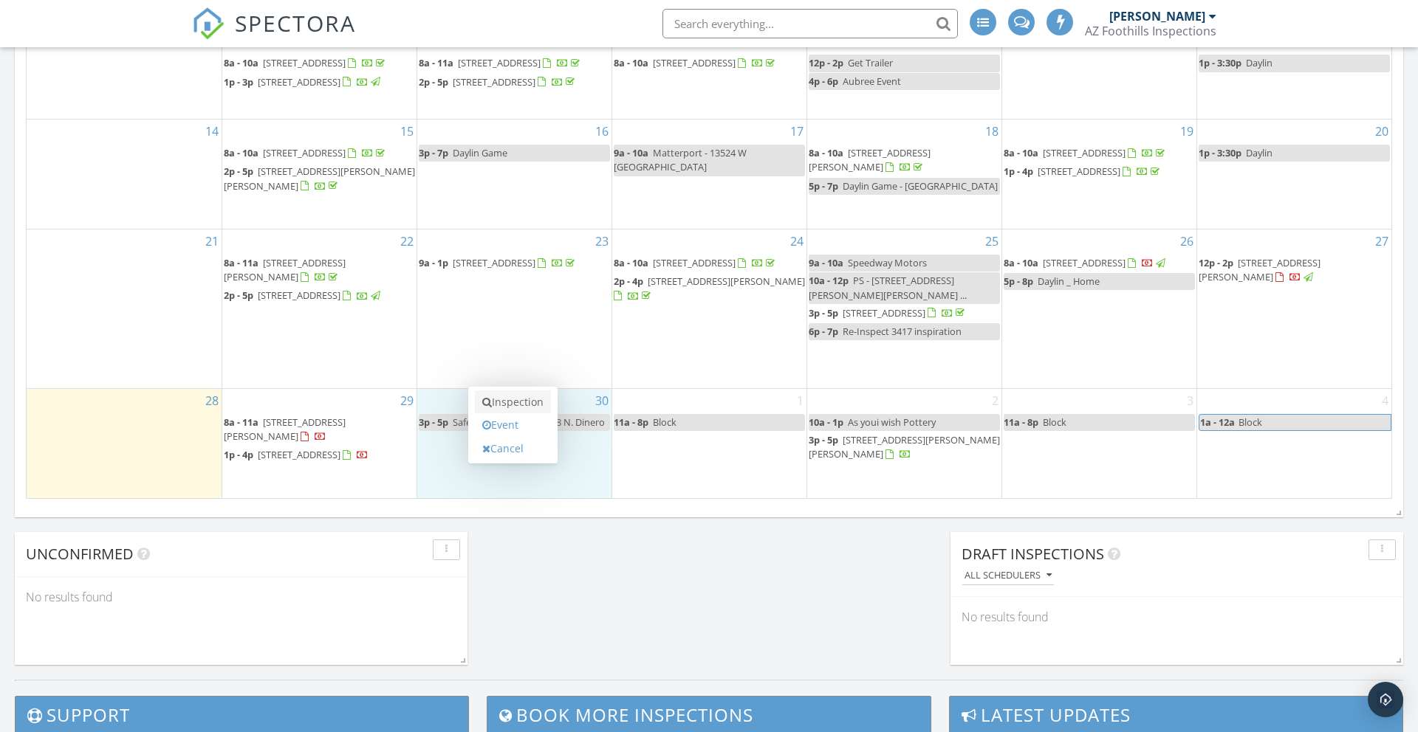
click at [529, 407] on link "Inspection" at bounding box center [513, 403] width 76 height 24
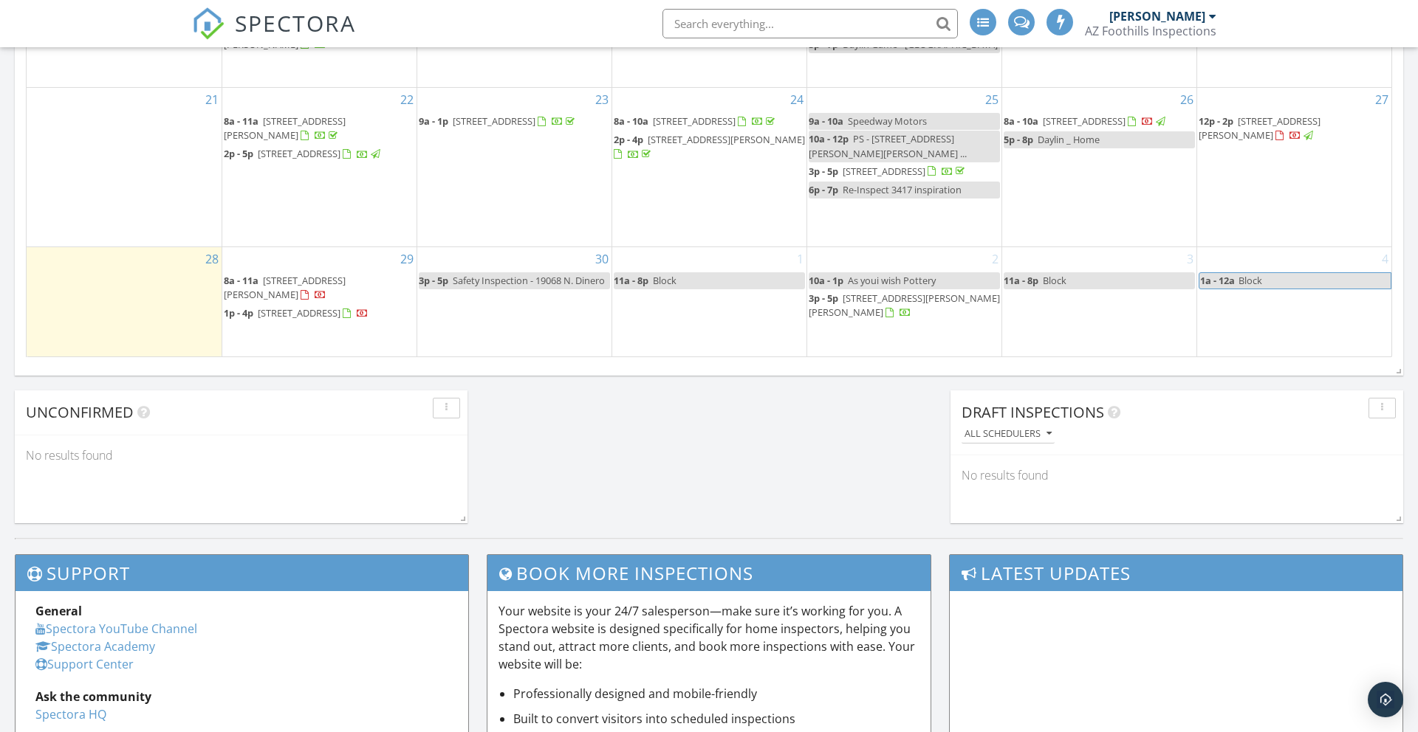
scroll to position [975, 0]
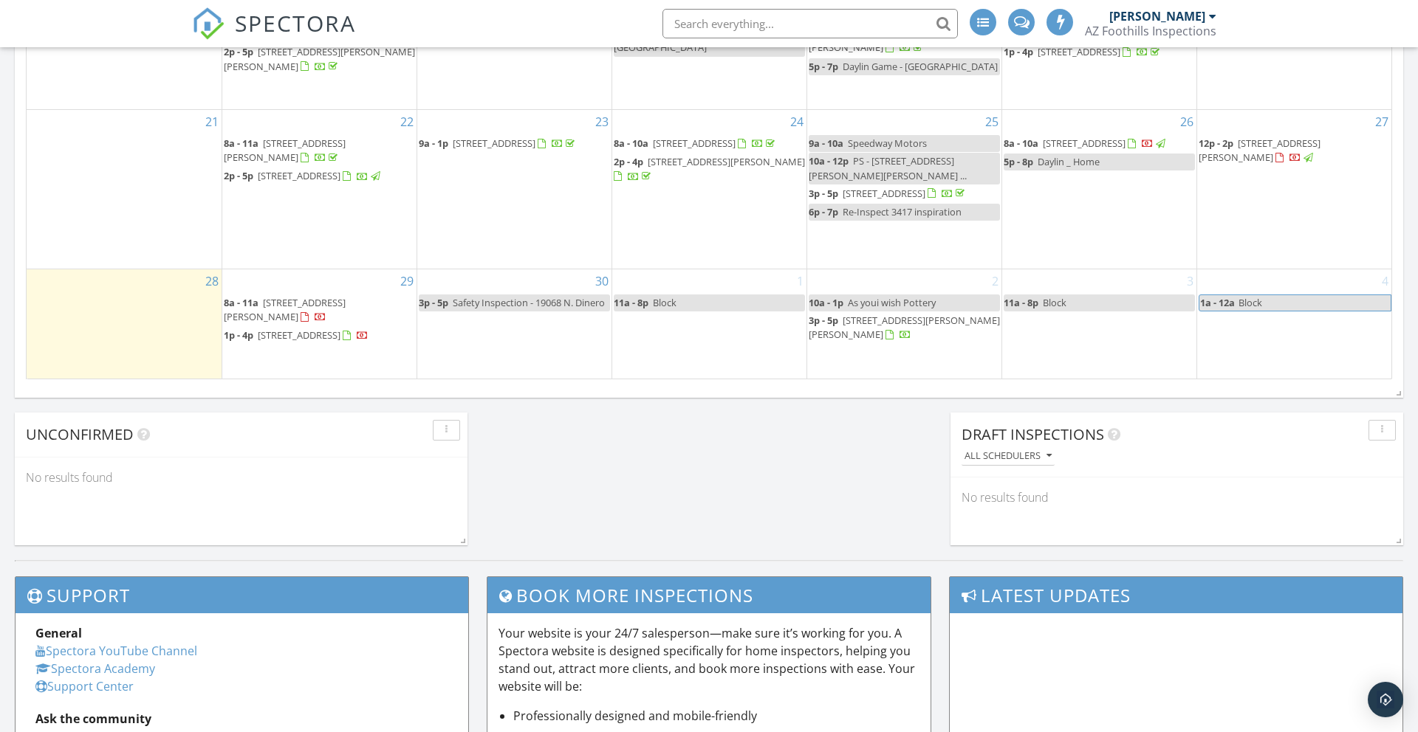
click at [571, 342] on div "30 3p - 5p Safety Inspection - 19068 N. Dinero" at bounding box center [514, 323] width 194 height 109
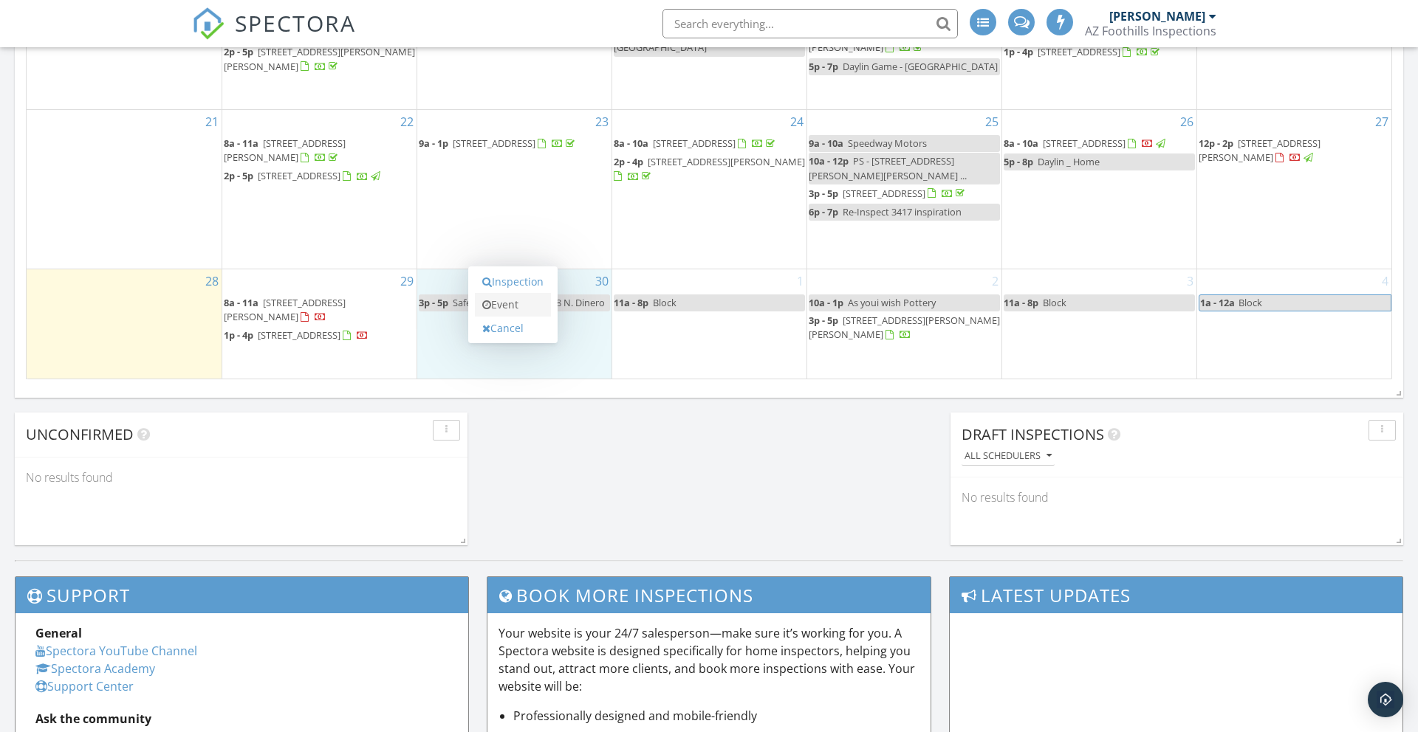
click at [512, 303] on link "Event" at bounding box center [513, 305] width 76 height 24
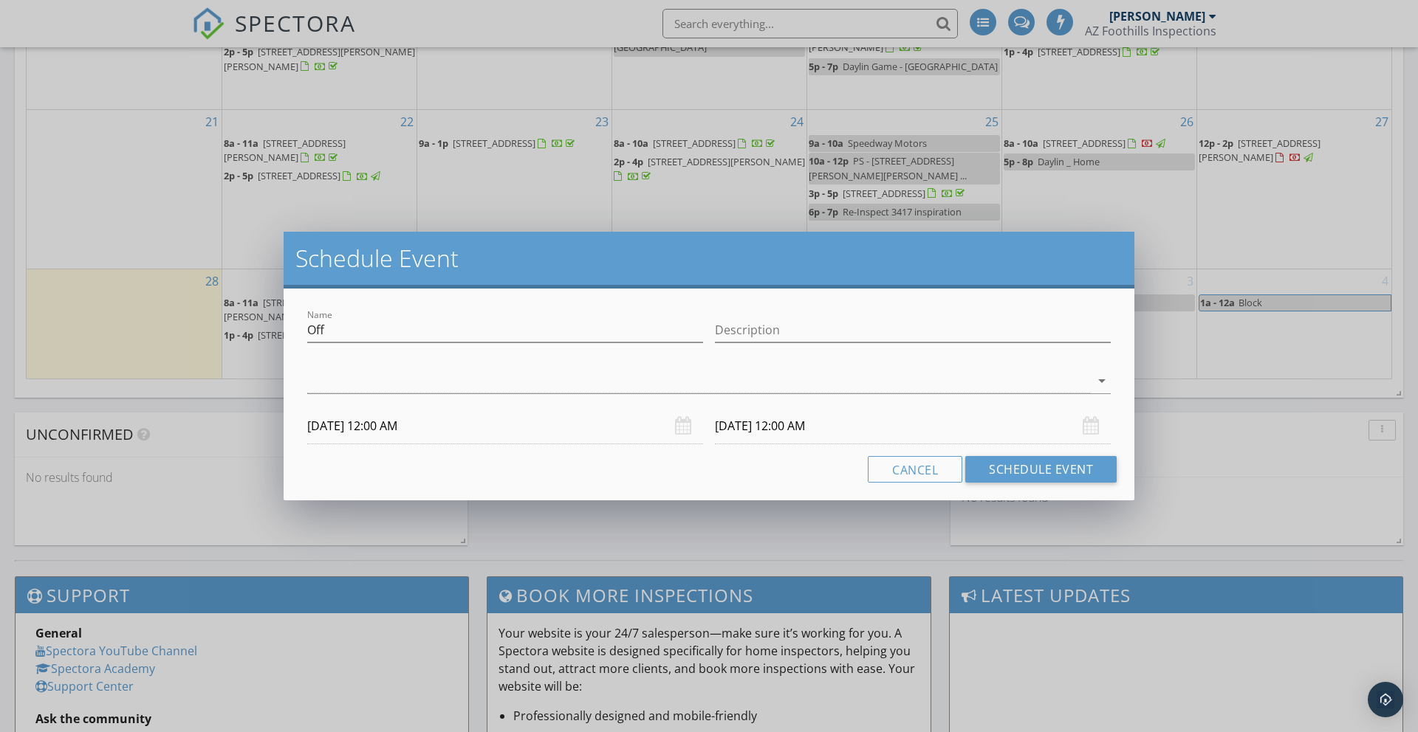
drag, startPoint x: 447, startPoint y: 343, endPoint x: 260, endPoint y: 332, distance: 187.8
click at [260, 332] on div "Schedule Event Name Off Description arrow_drop_down 09/30/2025 12:00 AM 10/01/2…" at bounding box center [709, 366] width 1418 height 732
drag, startPoint x: 341, startPoint y: 331, endPoint x: 210, endPoint y: 333, distance: 130.7
click at [210, 333] on div "Schedule Event Name Off Description arrow_drop_down 09/30/2025 12:00 AM 10/01/2…" at bounding box center [709, 366] width 1418 height 732
type input "2021 n 3rd st flagstaff az"
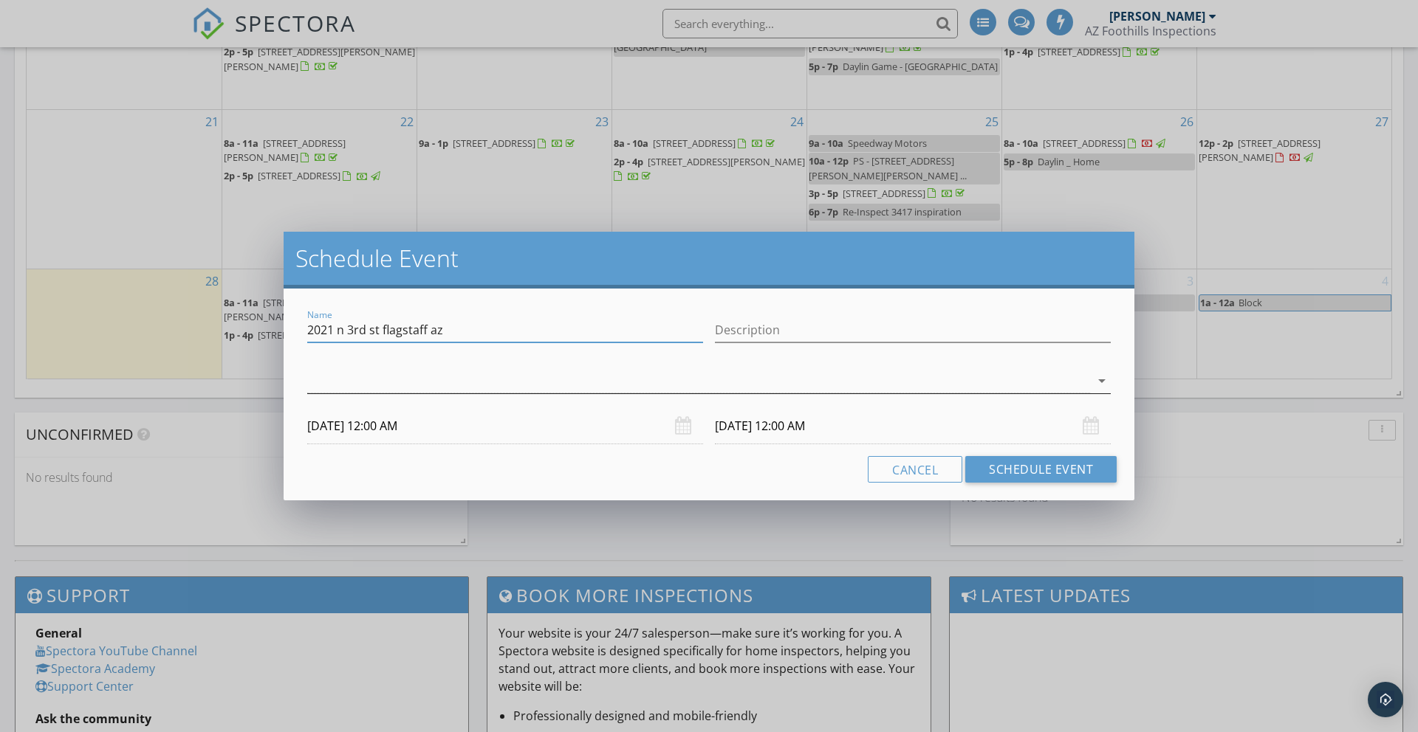
click at [333, 390] on div at bounding box center [698, 381] width 783 height 24
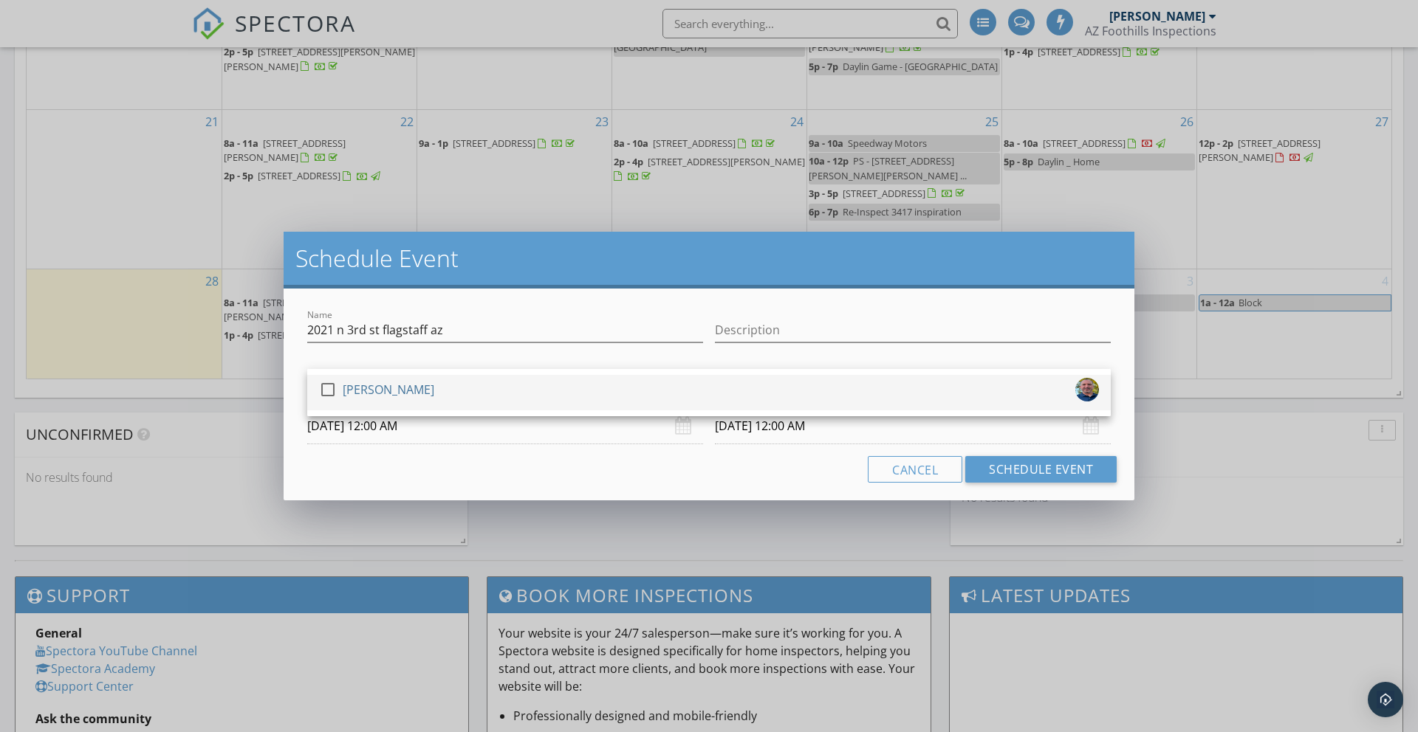
click at [323, 387] on div at bounding box center [327, 389] width 25 height 25
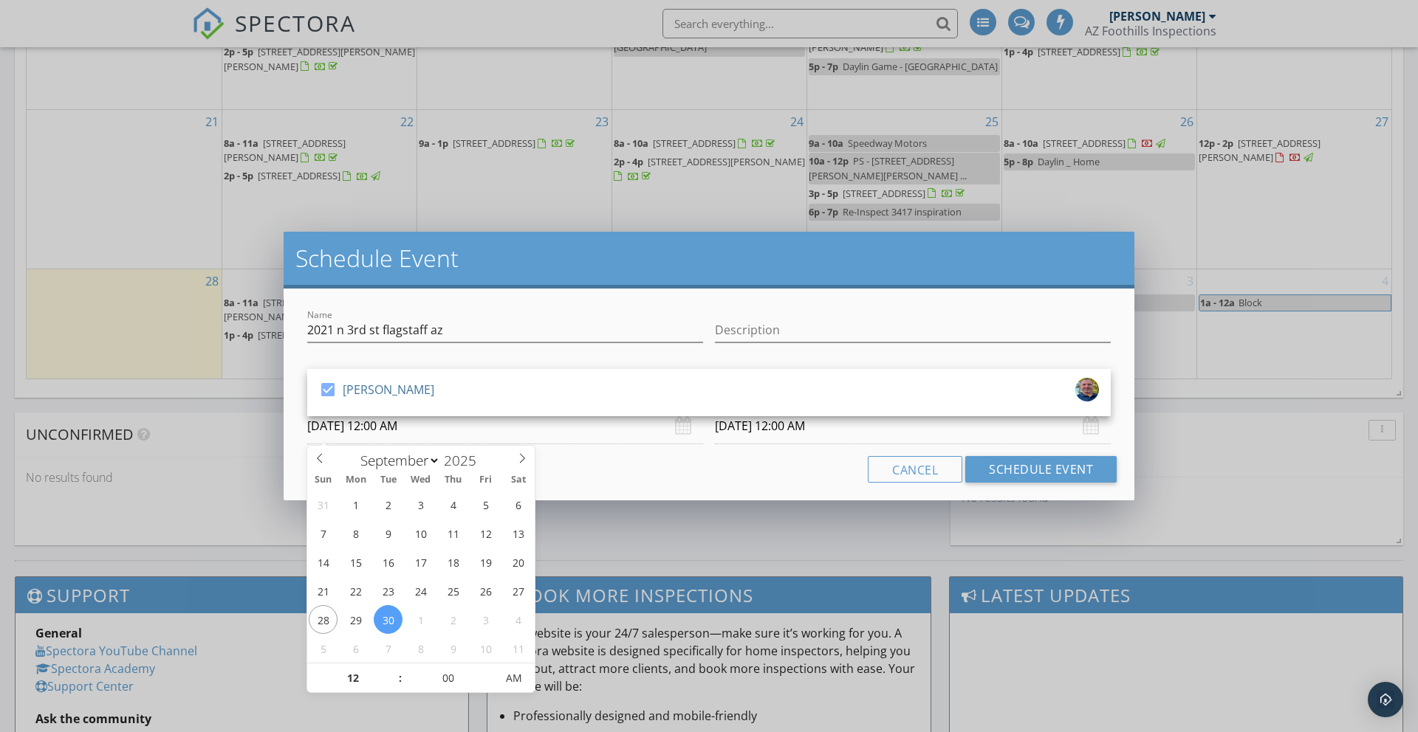
click at [480, 434] on input "09/30/2025 12:00 AM" at bounding box center [505, 426] width 396 height 36
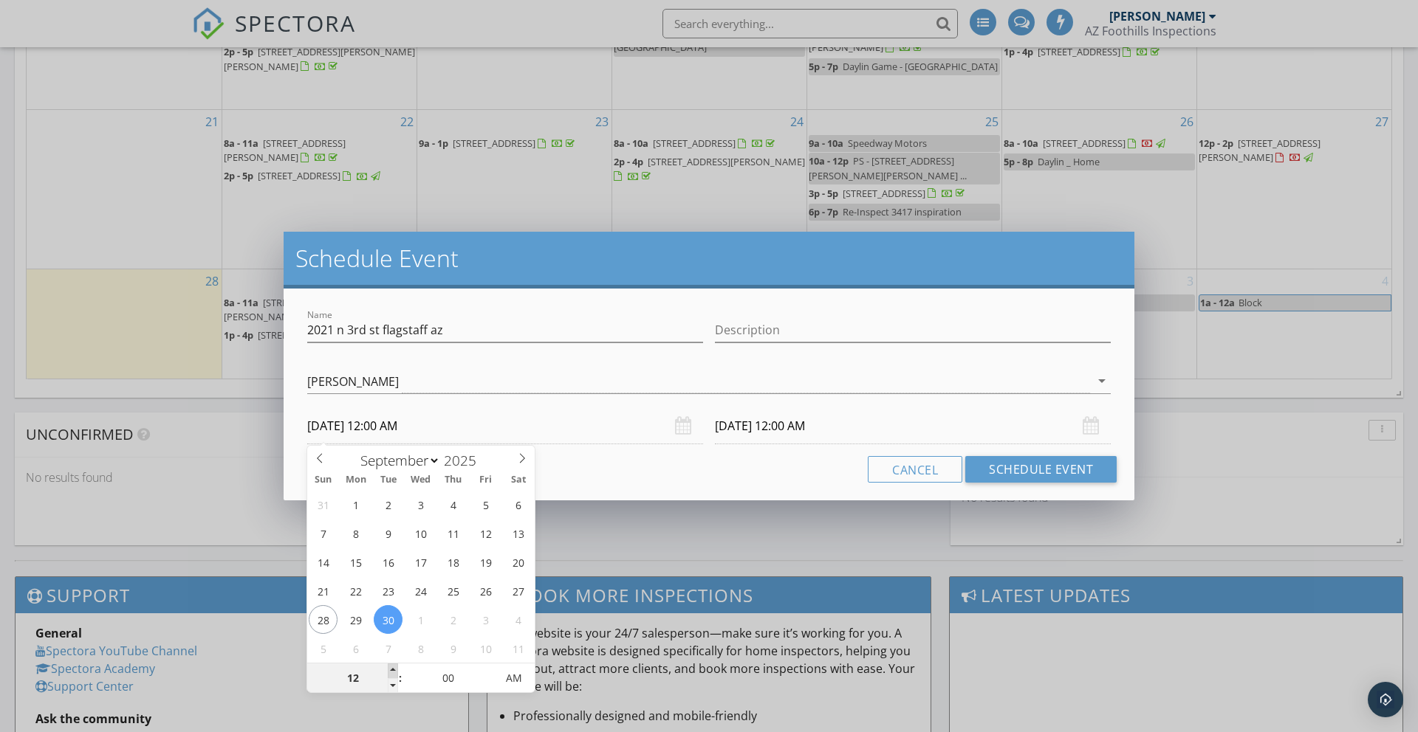
type input "01"
type input "09/30/2025 1:00 AM"
click at [391, 670] on span at bounding box center [393, 671] width 10 height 15
type input "10/01/2025 1:00 AM"
type input "02"
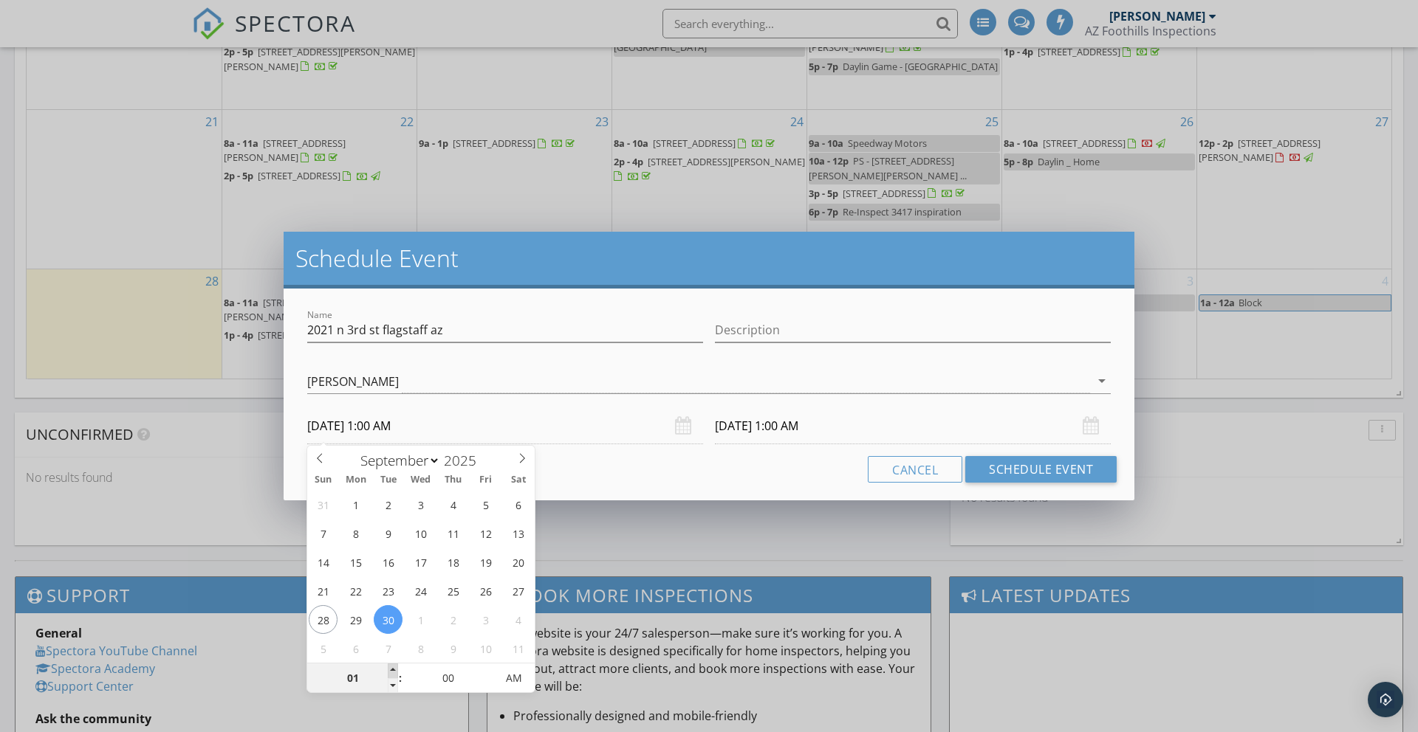
type input "09/30/2025 2:00 AM"
click at [391, 670] on span at bounding box center [393, 671] width 10 height 15
type input "03"
type input "09/30/2025 3:00 AM"
click at [391, 670] on span at bounding box center [393, 671] width 10 height 15
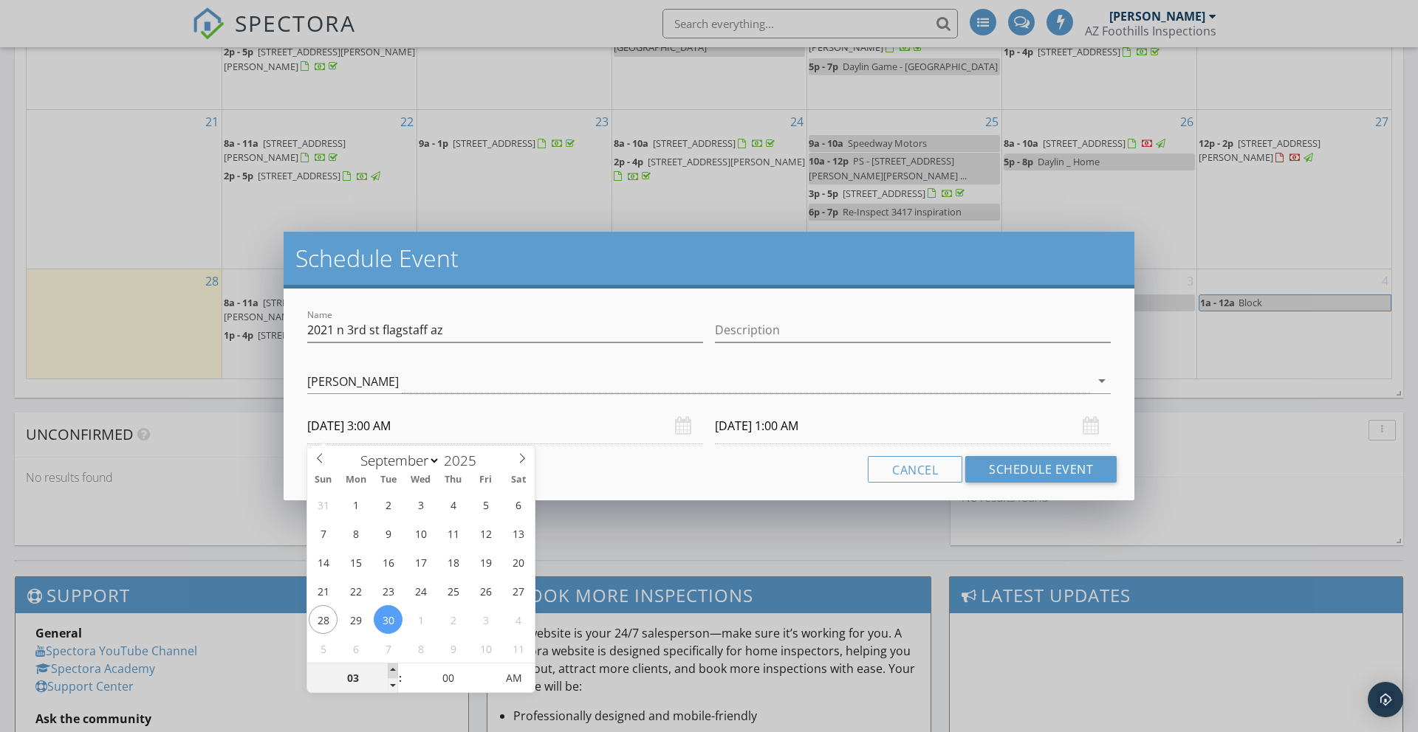
type input "04"
type input "09/30/2025 4:00 AM"
click at [391, 670] on span at bounding box center [393, 671] width 10 height 15
type input "05"
type input "09/30/2025 5:00 AM"
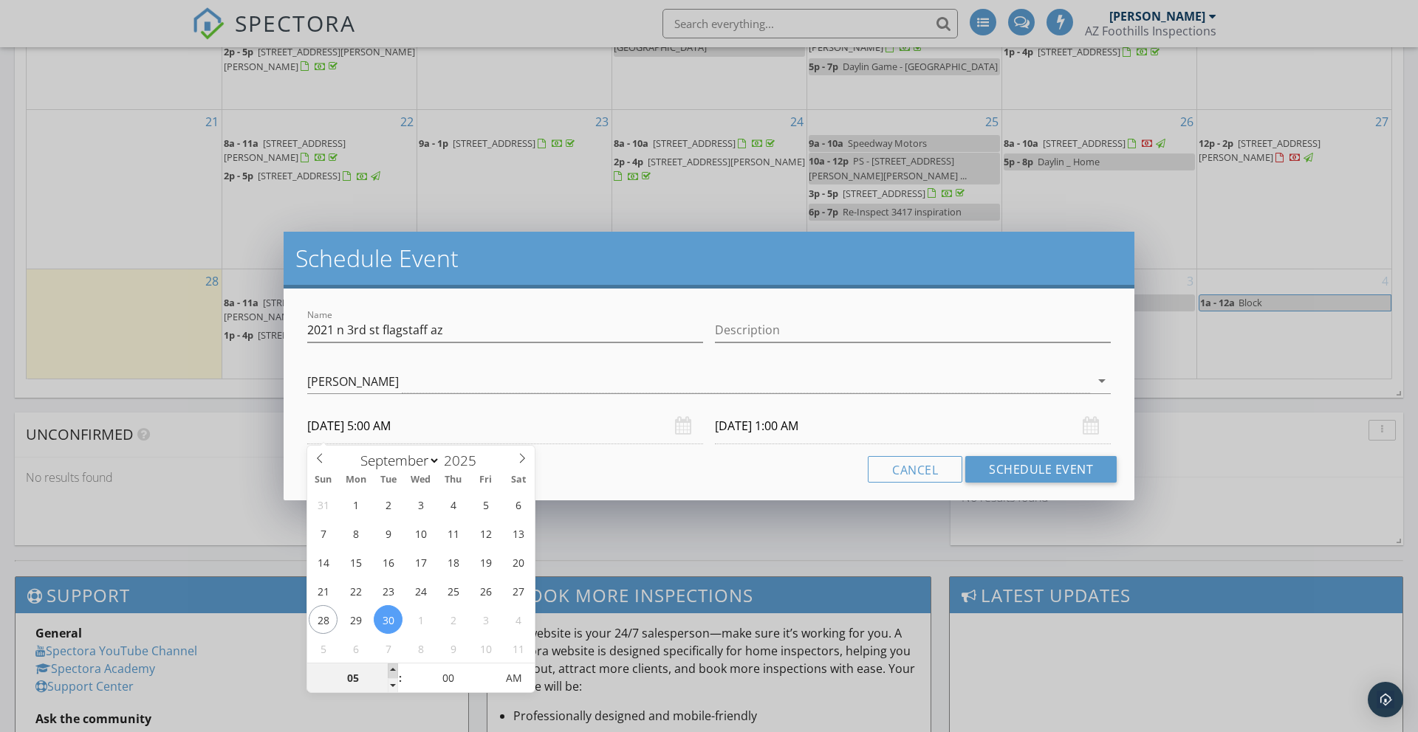
click at [391, 670] on span at bounding box center [393, 671] width 10 height 15
type input "06"
type input "09/30/2025 6:00 AM"
click at [391, 670] on span at bounding box center [393, 671] width 10 height 15
type input "07"
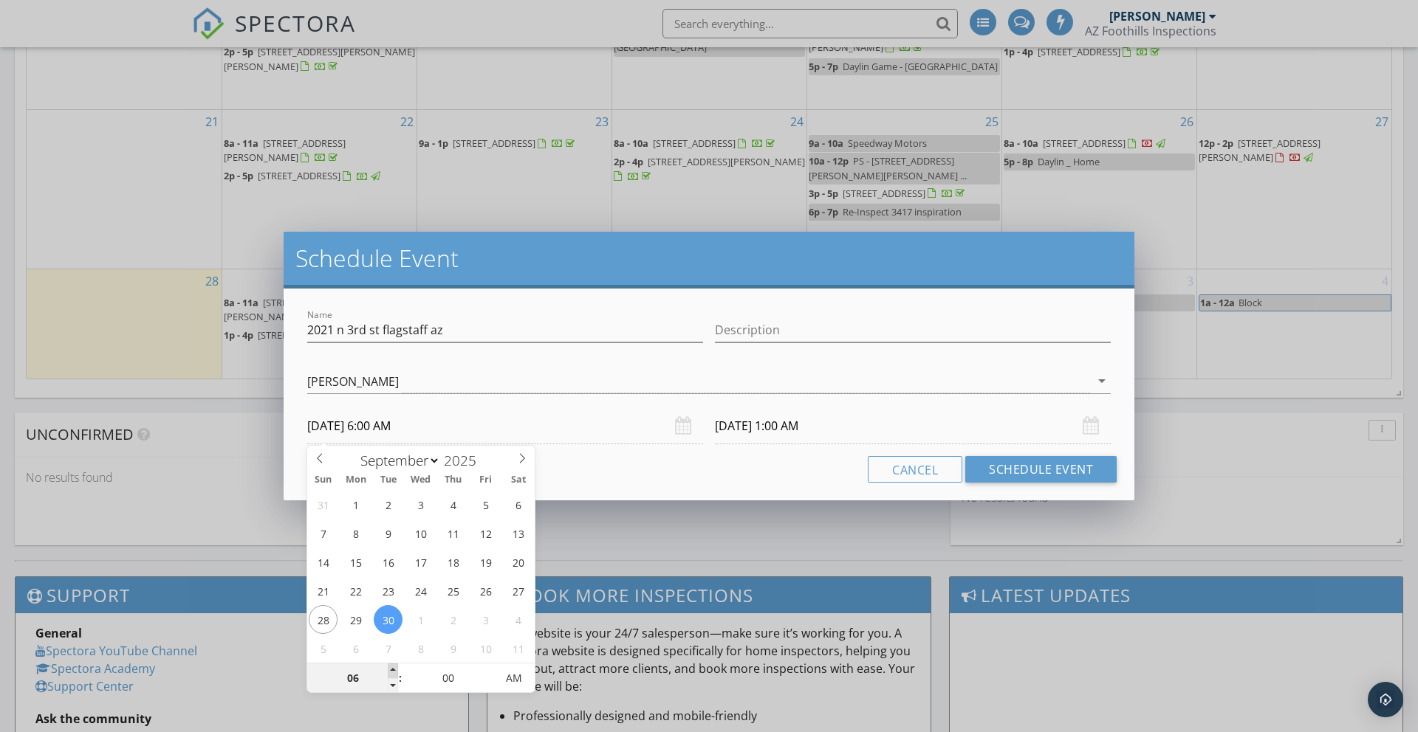
type input "09/30/2025 7:00 AM"
click at [391, 670] on span at bounding box center [393, 671] width 10 height 15
type input "08"
type input "09/30/2025 8:00 AM"
click at [391, 670] on span at bounding box center [393, 671] width 10 height 15
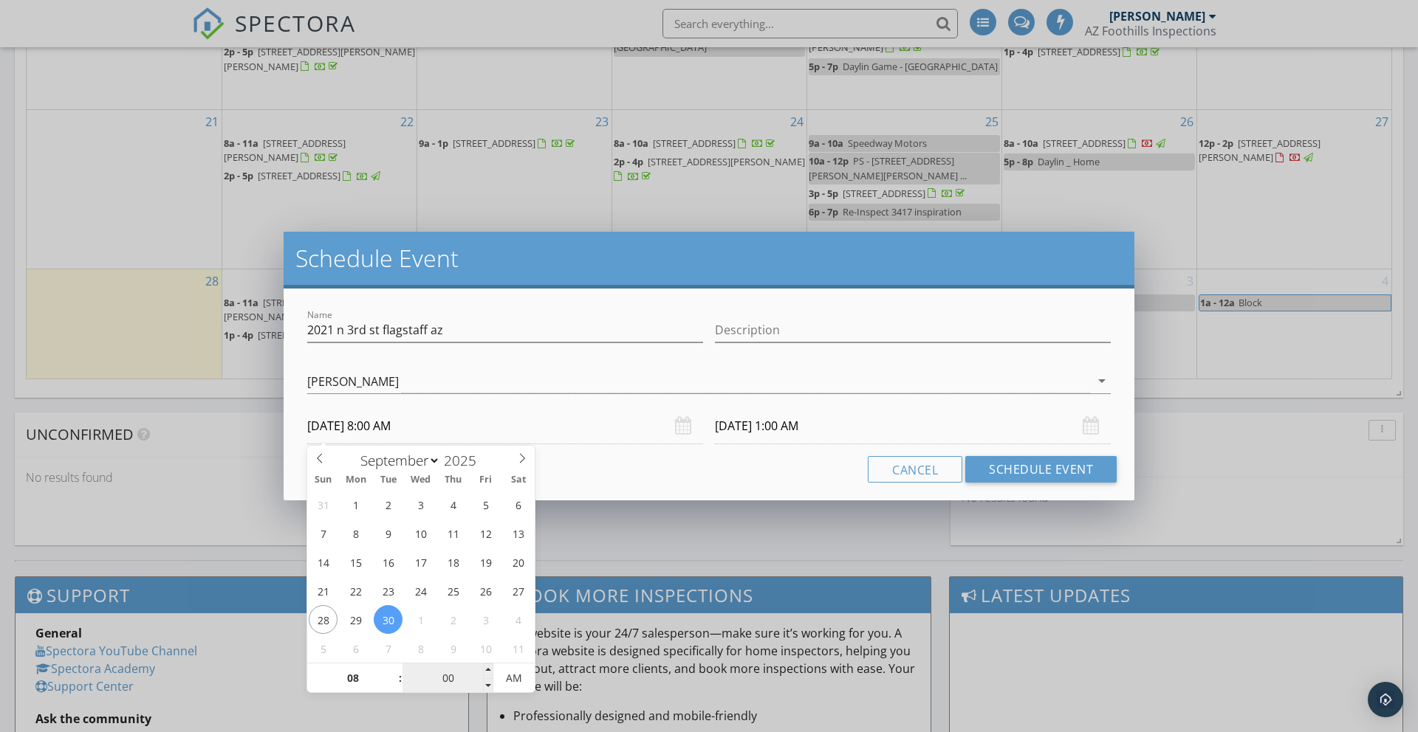
type input "10/01/2025 8:00 AM"
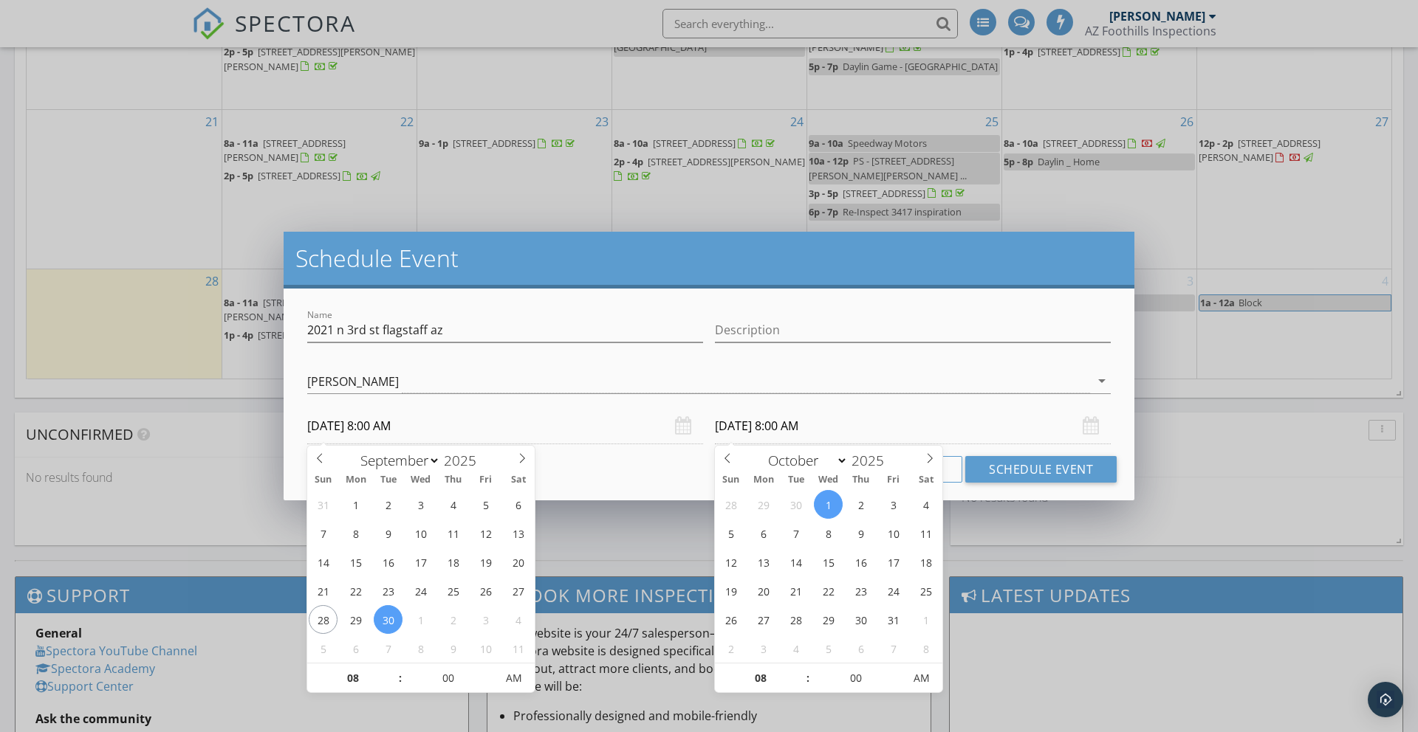
click at [847, 425] on input "10/01/2025 8:00 AM" at bounding box center [913, 426] width 396 height 36
select select "8"
type input "09/30/2025 8:00 AM"
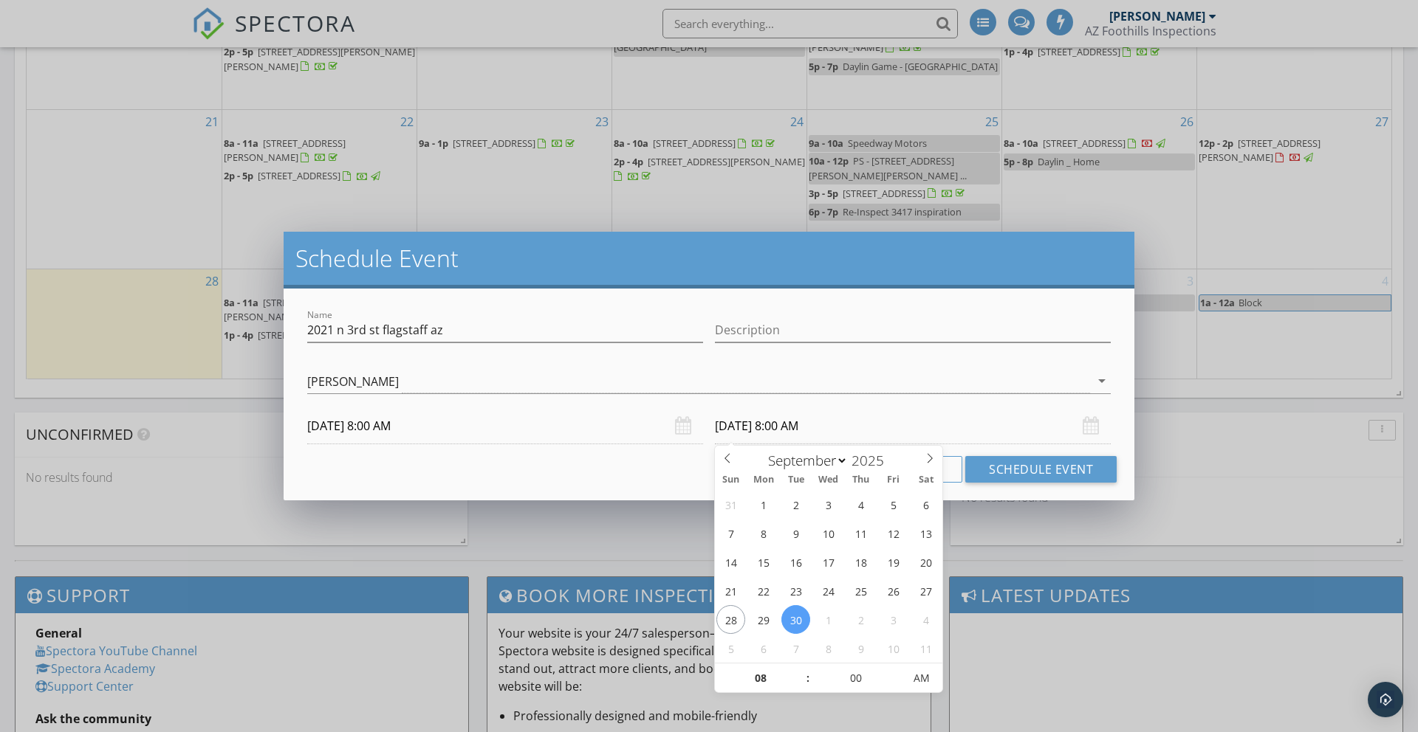
click at [890, 433] on input "09/30/2025 8:00 AM" at bounding box center [913, 426] width 396 height 36
type input "09"
type input "09/30/2025 9:00 AM"
click at [803, 667] on span at bounding box center [800, 671] width 10 height 15
type input "10"
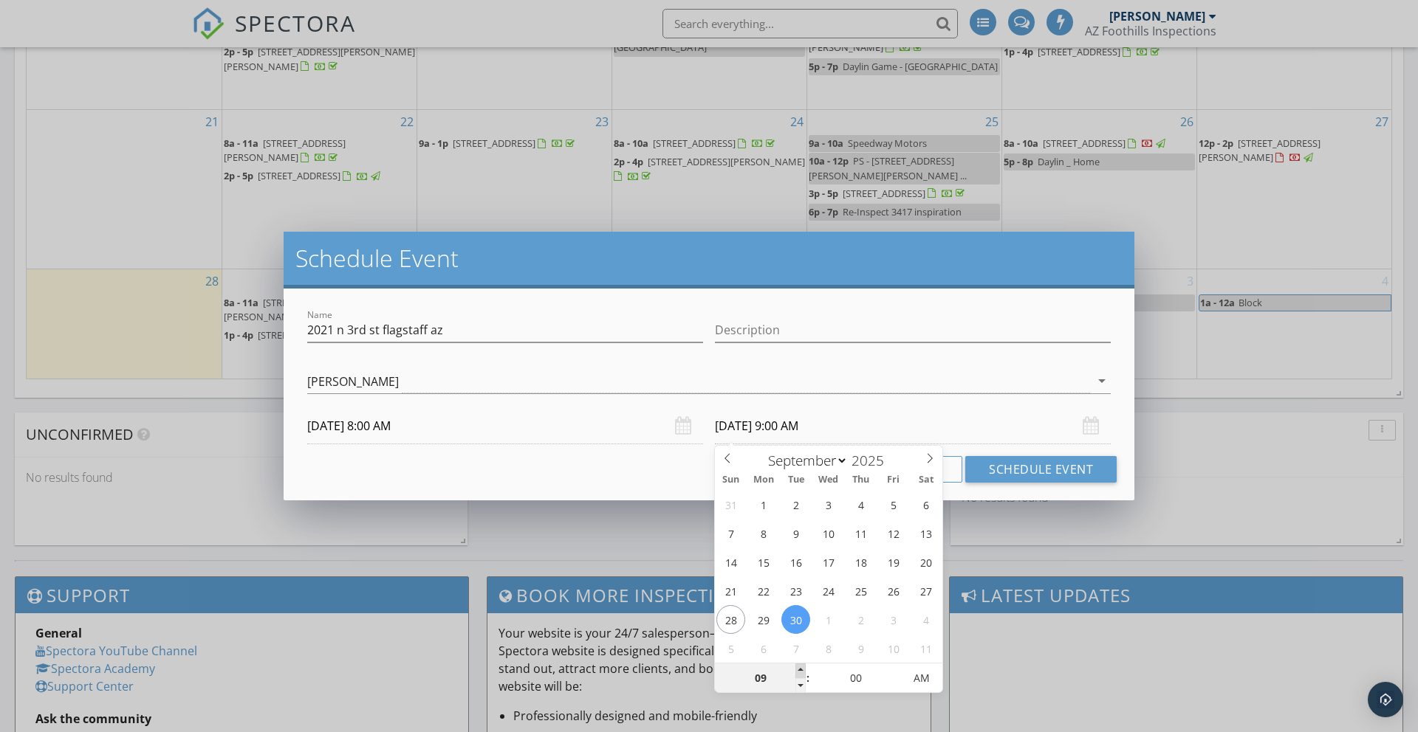
type input "09/30/2025 10:00 AM"
click at [803, 667] on span at bounding box center [800, 671] width 10 height 15
type input "11"
type input "09/30/2025 11:00 AM"
click at [800, 669] on span at bounding box center [800, 671] width 10 height 15
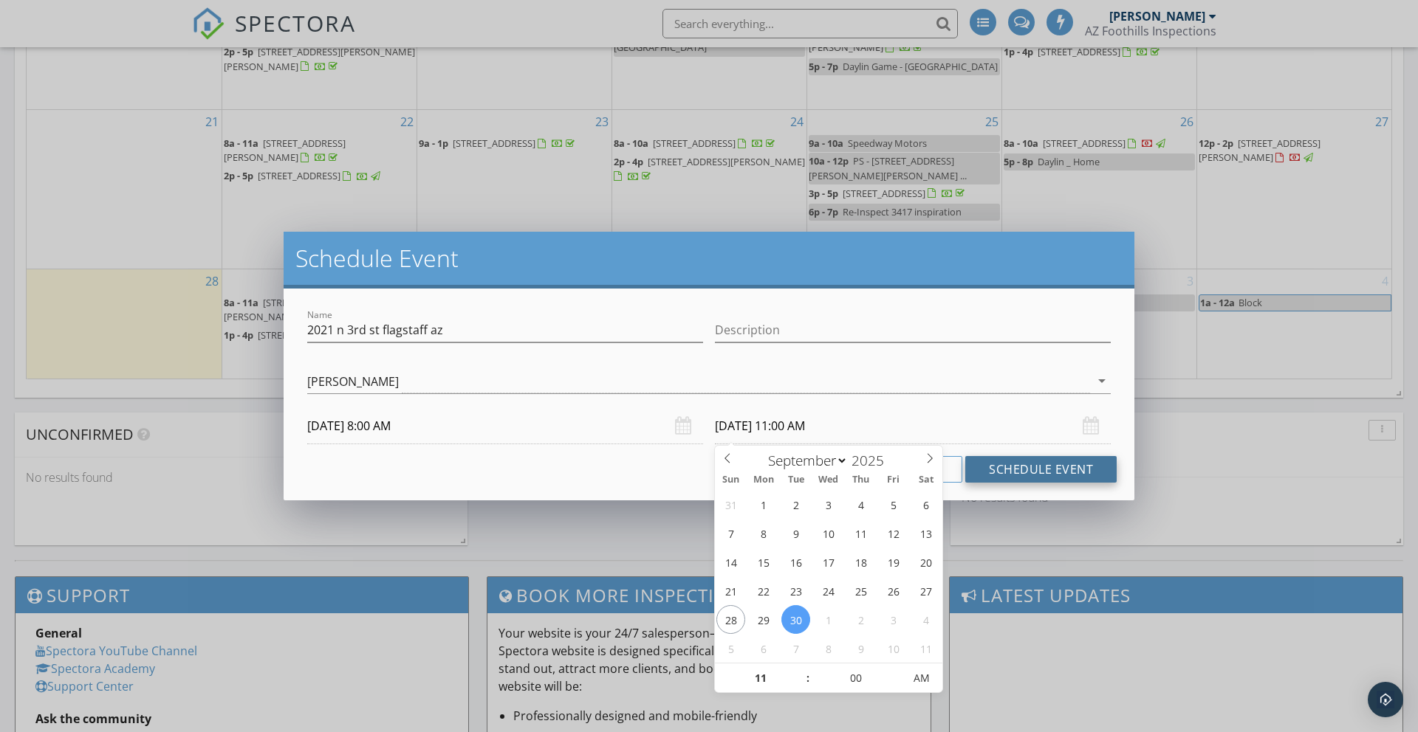
click at [1077, 472] on button "Schedule Event" at bounding box center [1040, 469] width 151 height 27
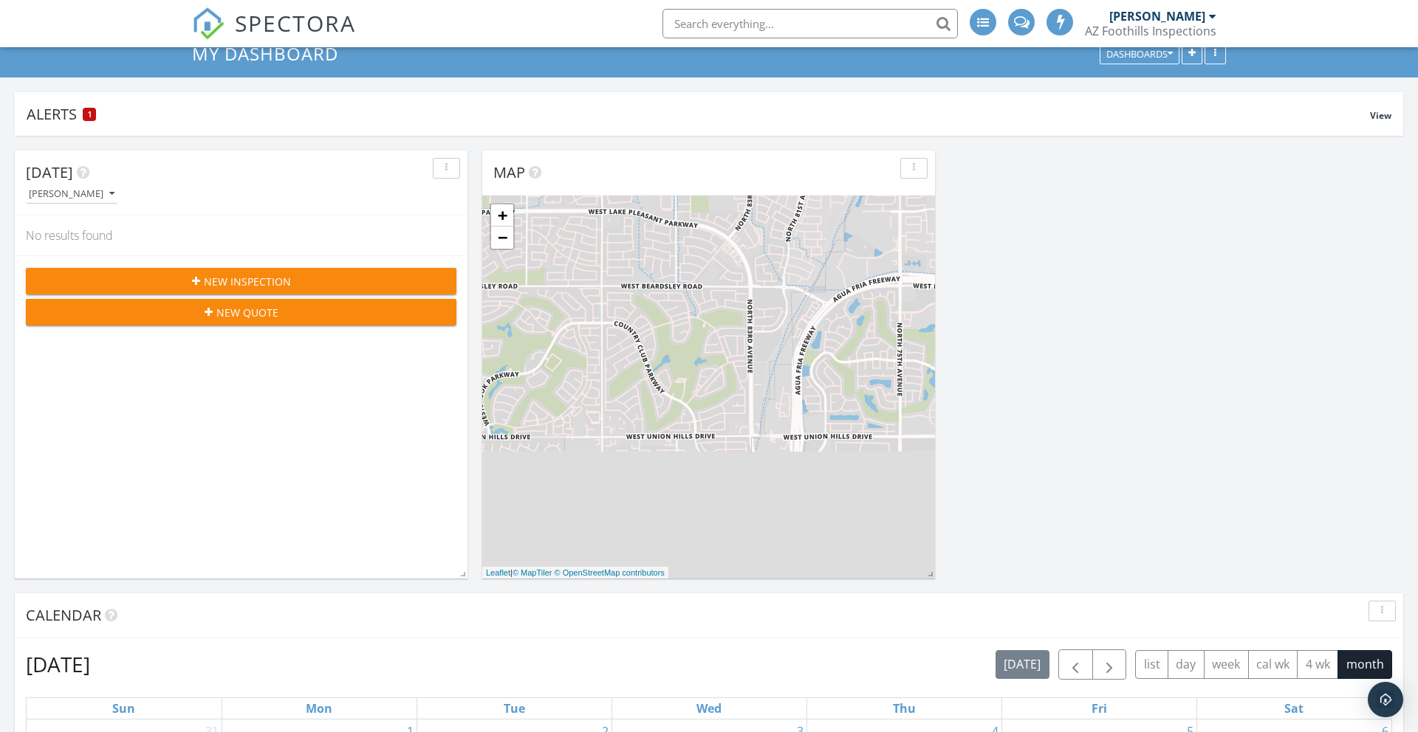
scroll to position [399, 0]
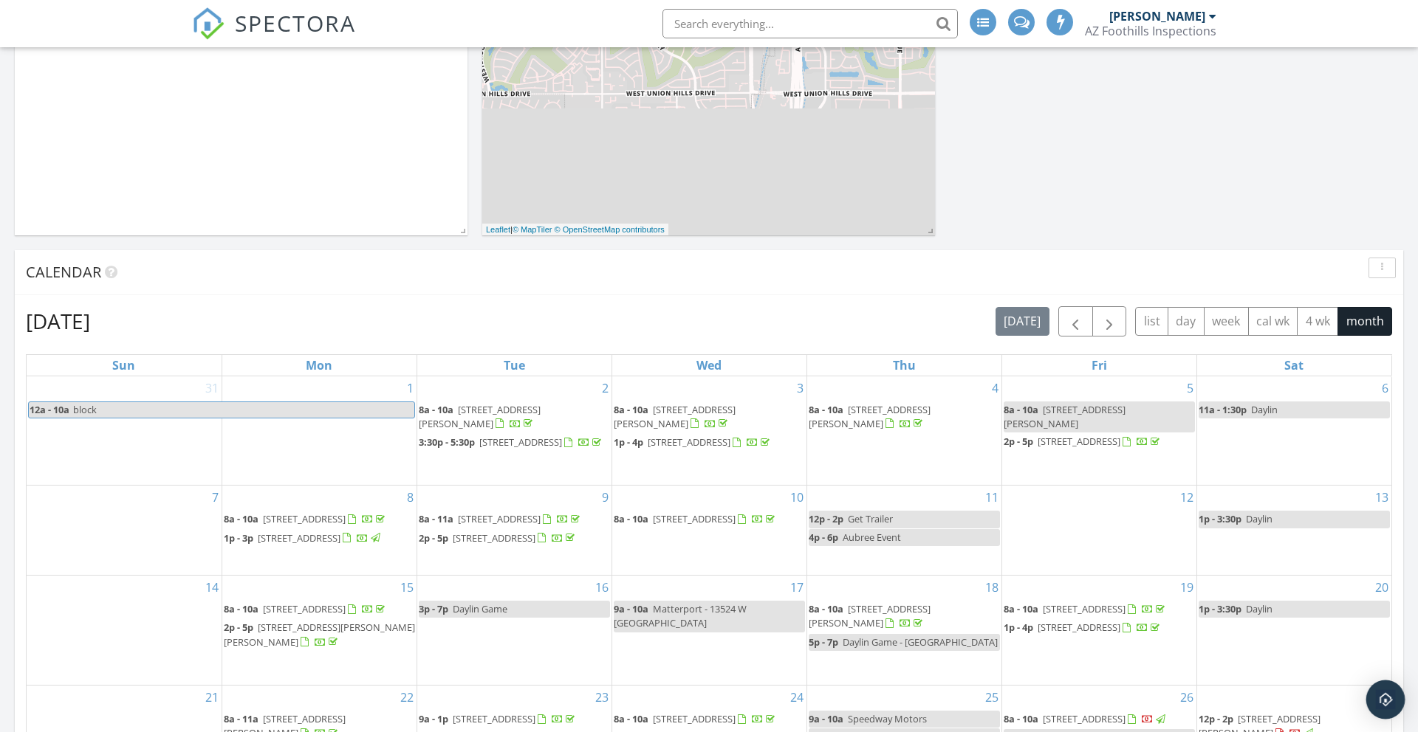
click at [1377, 706] on img "Open Intercom Messenger" at bounding box center [1385, 699] width 19 height 19
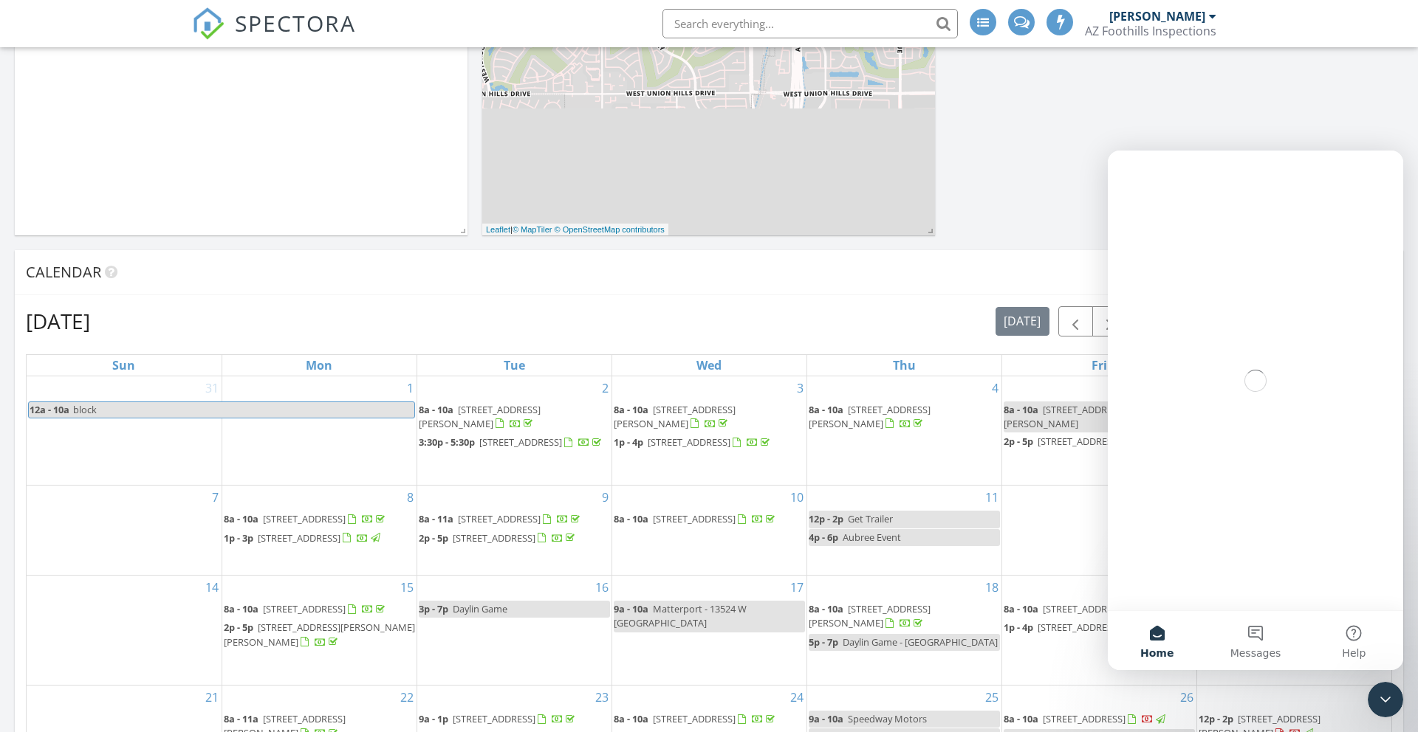
scroll to position [0, 0]
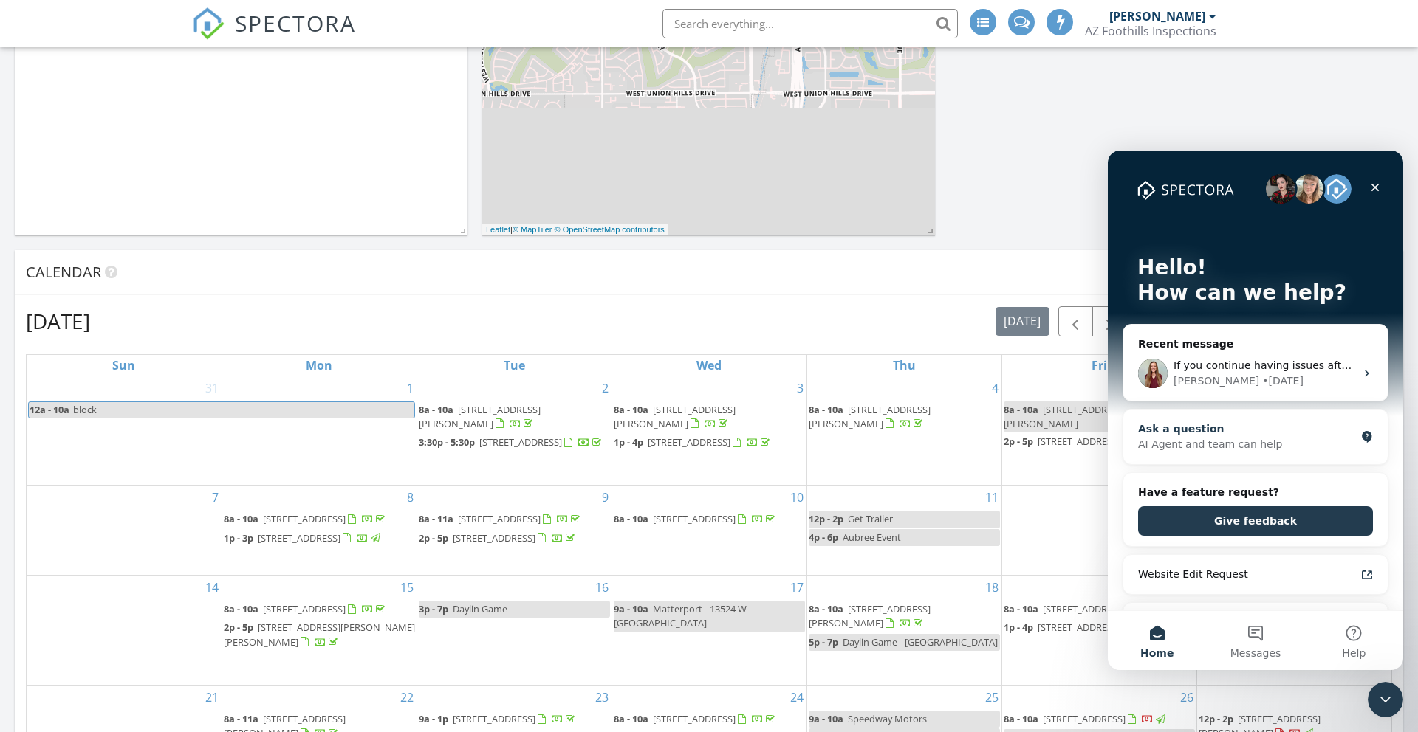
click at [1208, 441] on div "AI Agent and team can help" at bounding box center [1246, 445] width 217 height 16
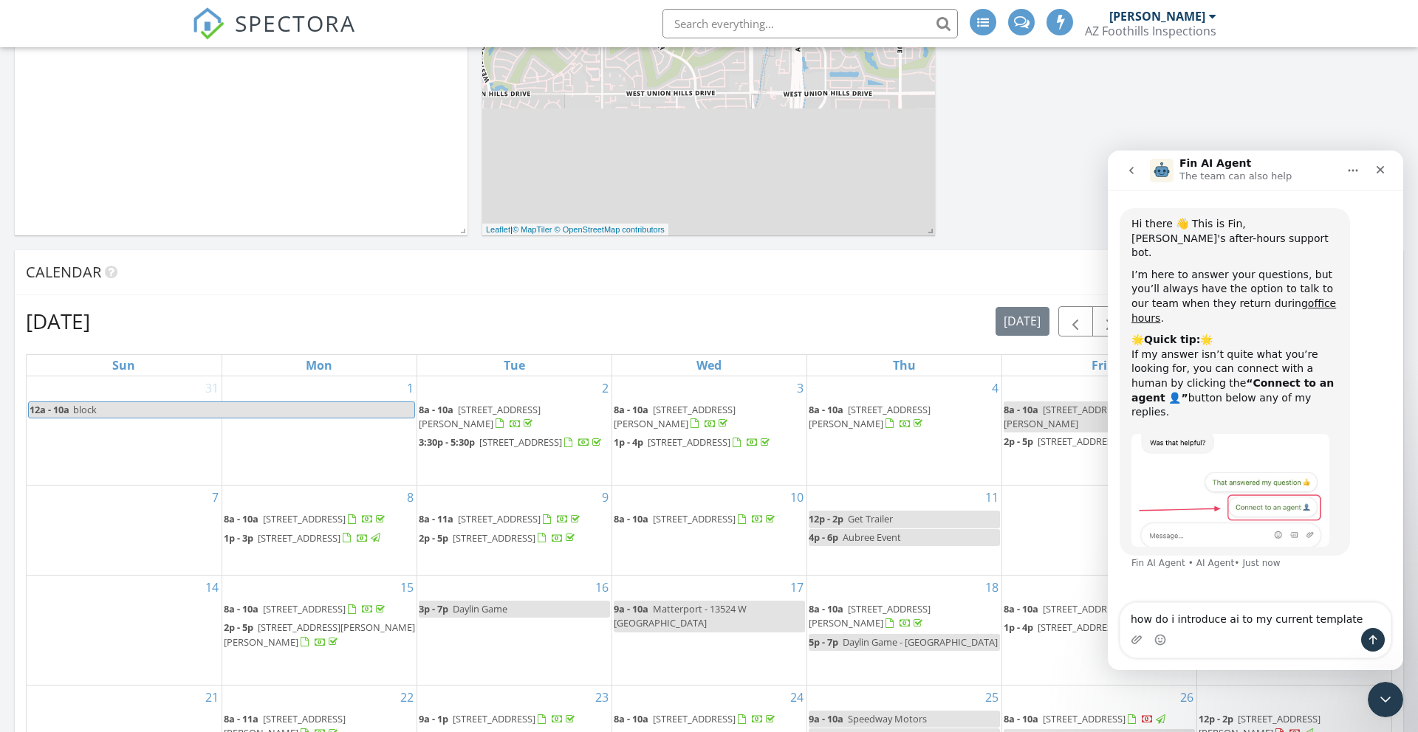
type textarea "how do i introduce ai to my current templates"
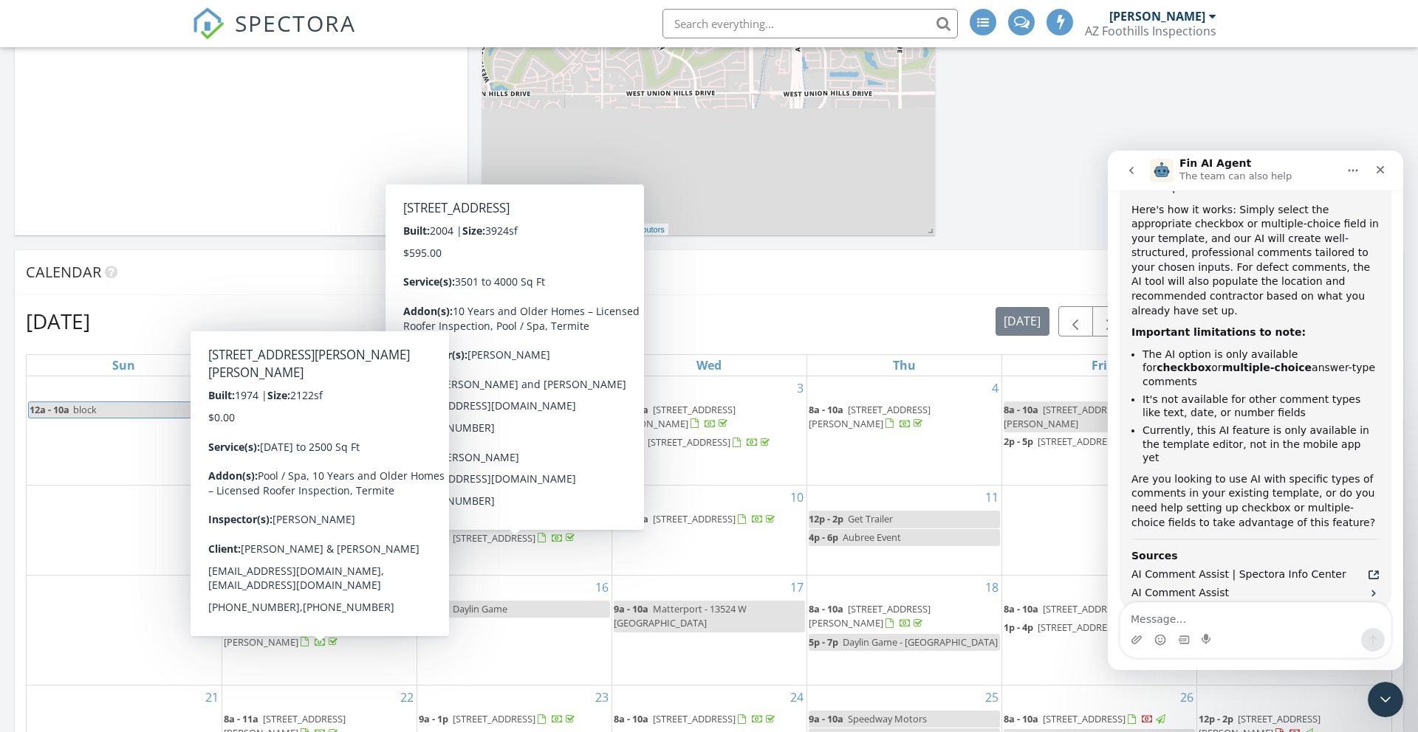
scroll to position [552, 0]
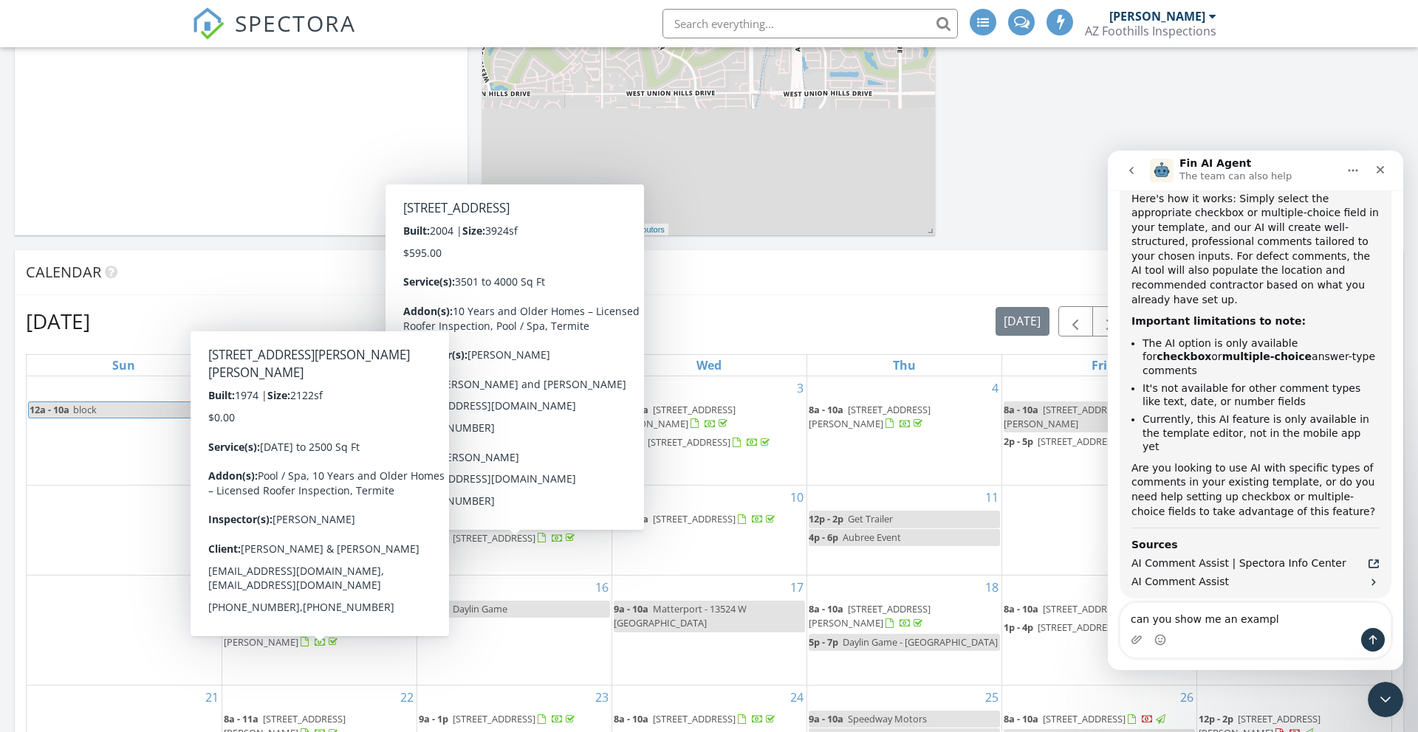
type textarea "can you show me an example"
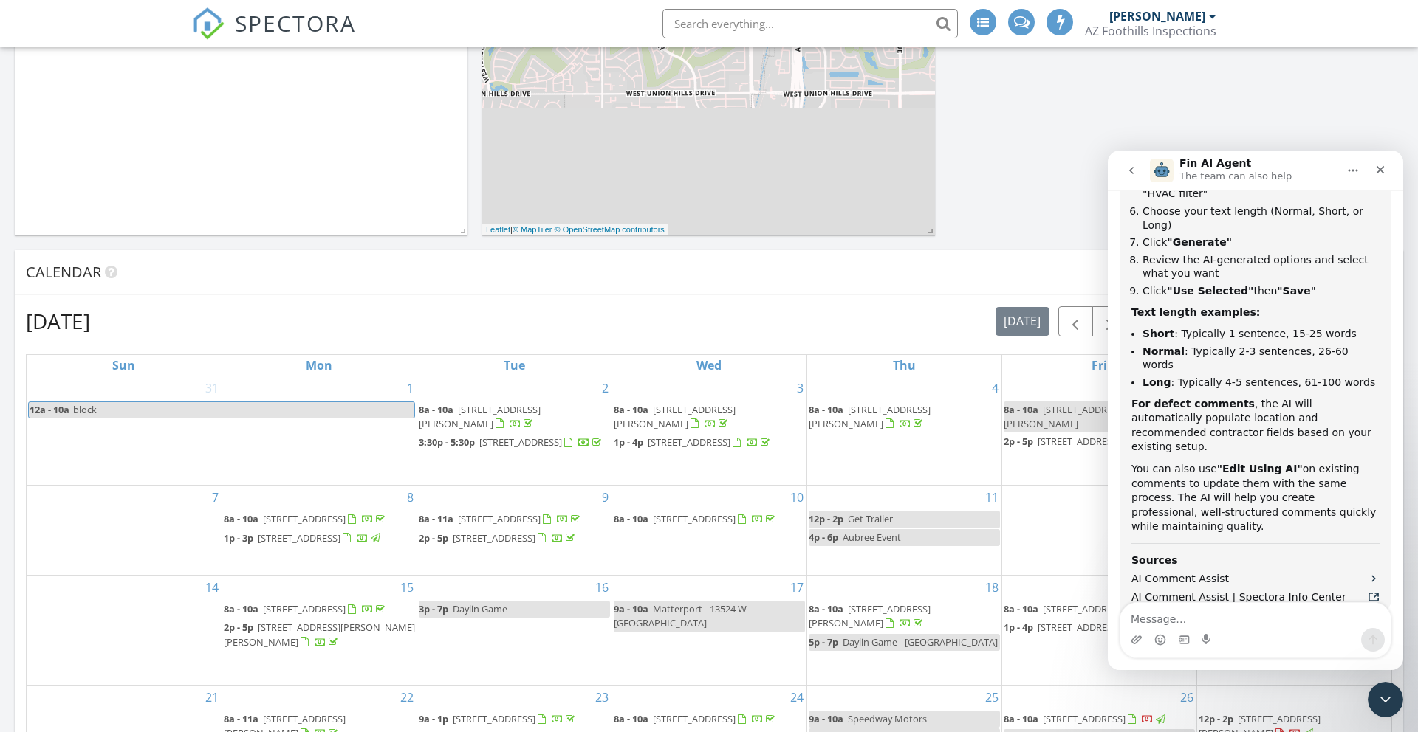
scroll to position [1220, 0]
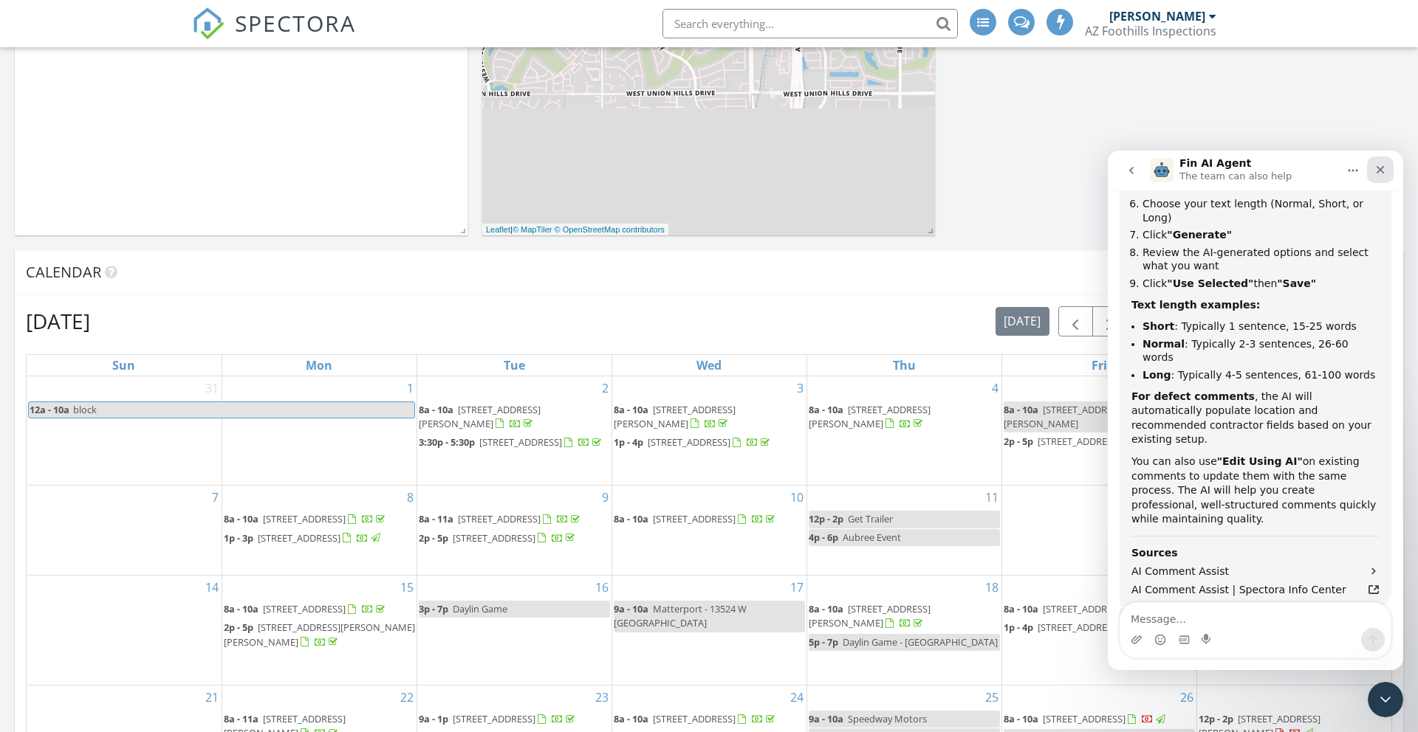
click at [1374, 174] on icon "Close" at bounding box center [1380, 170] width 12 height 12
